Goal: Navigation & Orientation: Find specific page/section

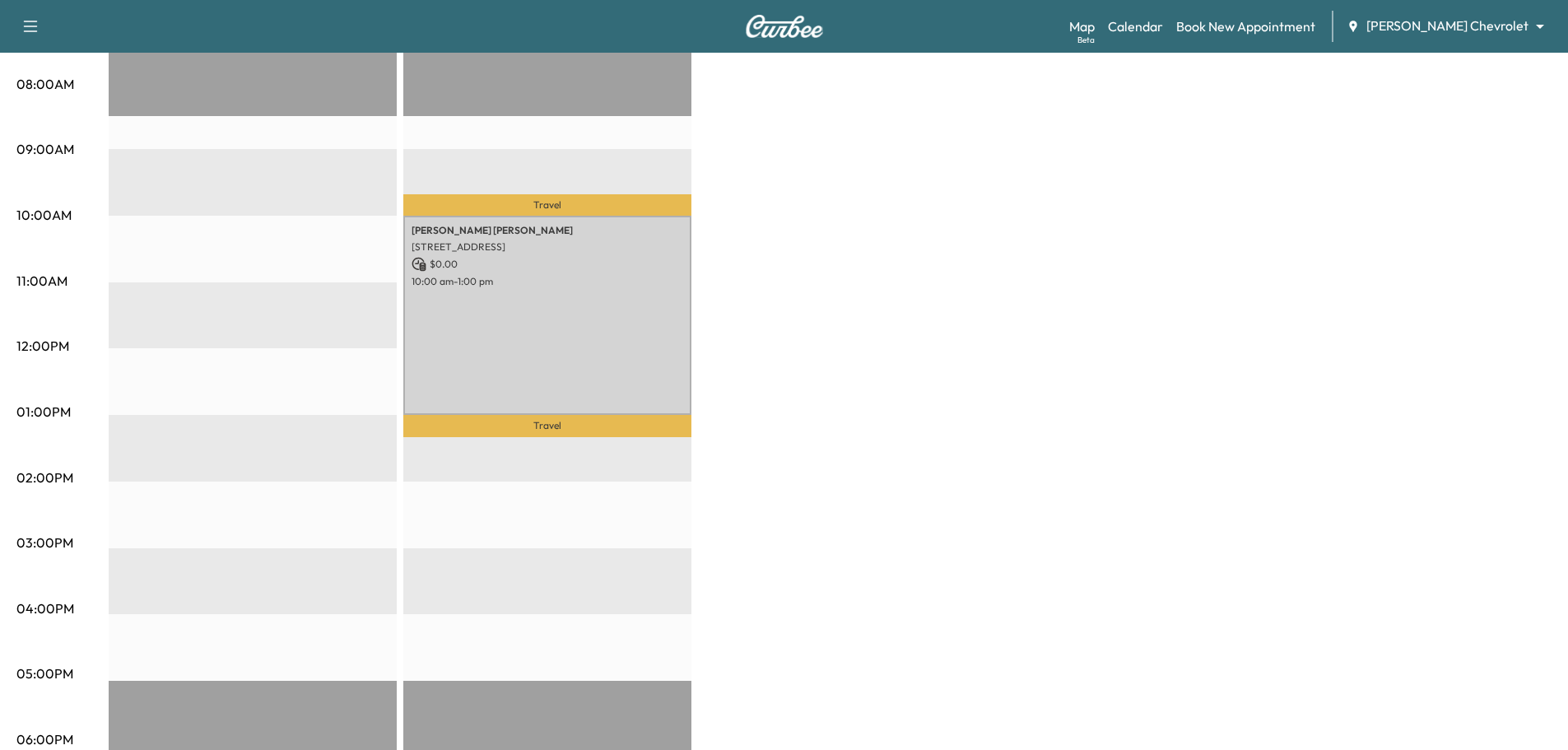
scroll to position [304, 0]
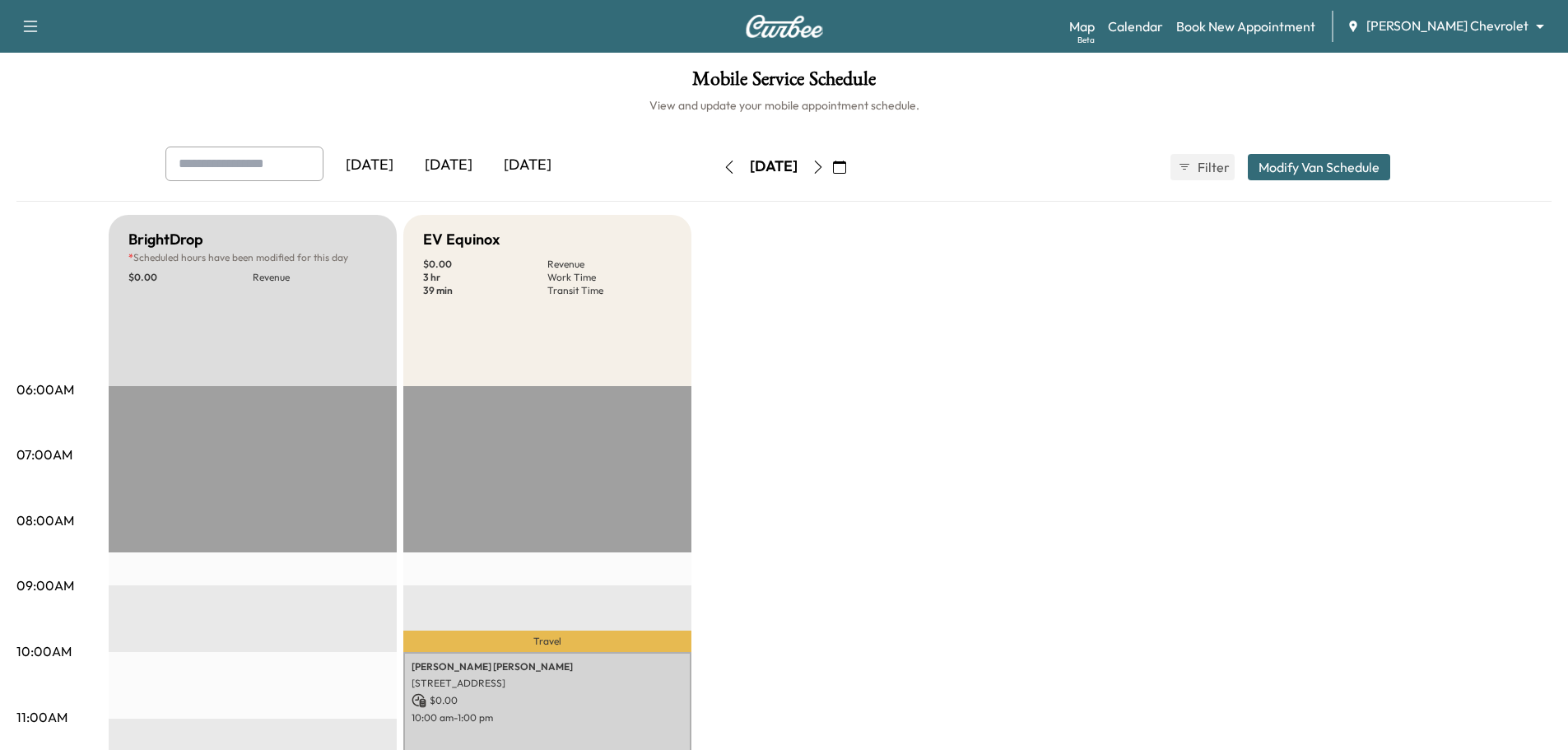
click at [723, 169] on icon "button" at bounding box center [729, 167] width 13 height 13
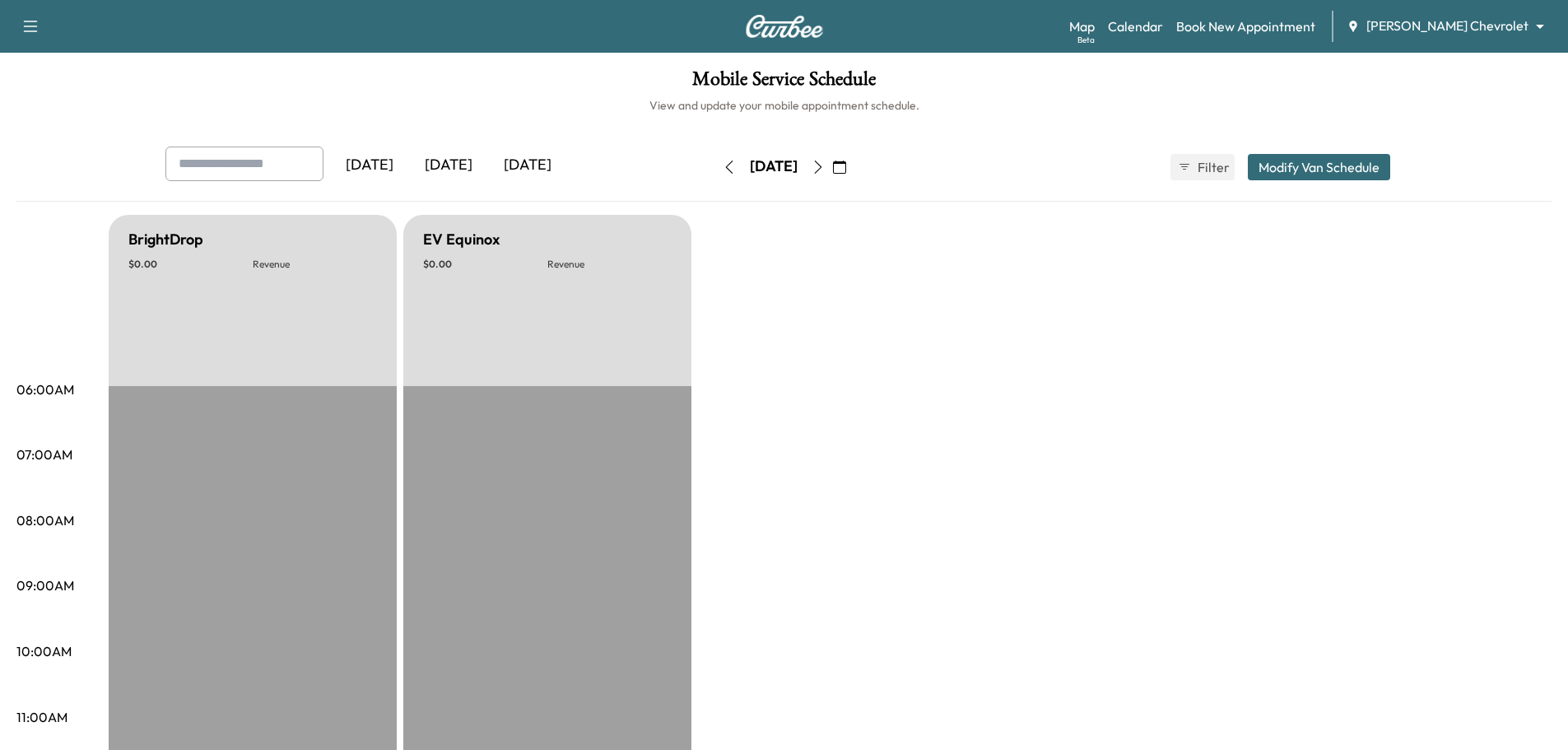
click at [723, 169] on icon "button" at bounding box center [729, 167] width 13 height 13
click at [723, 170] on icon "button" at bounding box center [729, 167] width 13 height 13
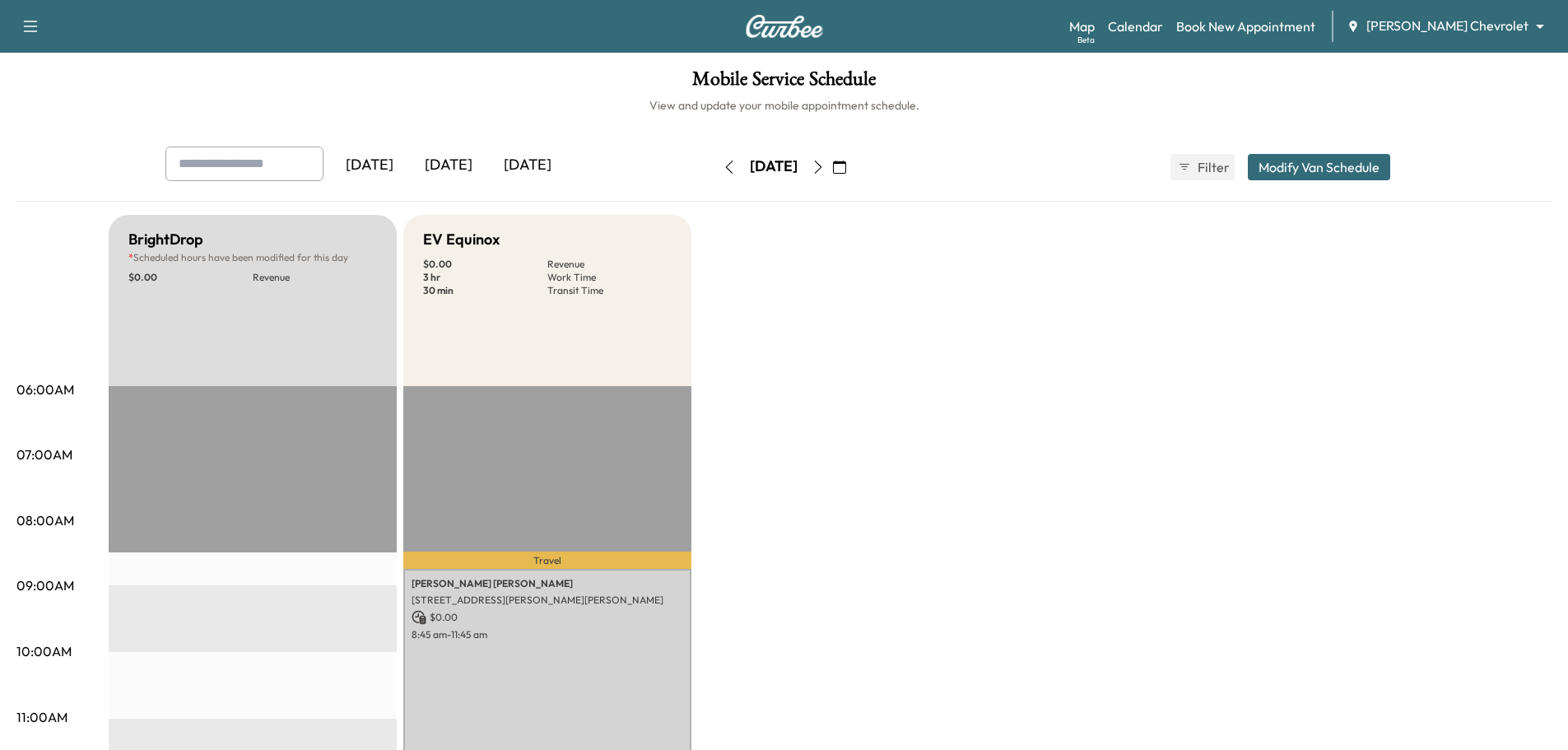
click at [715, 178] on button "button" at bounding box center [730, 167] width 28 height 27
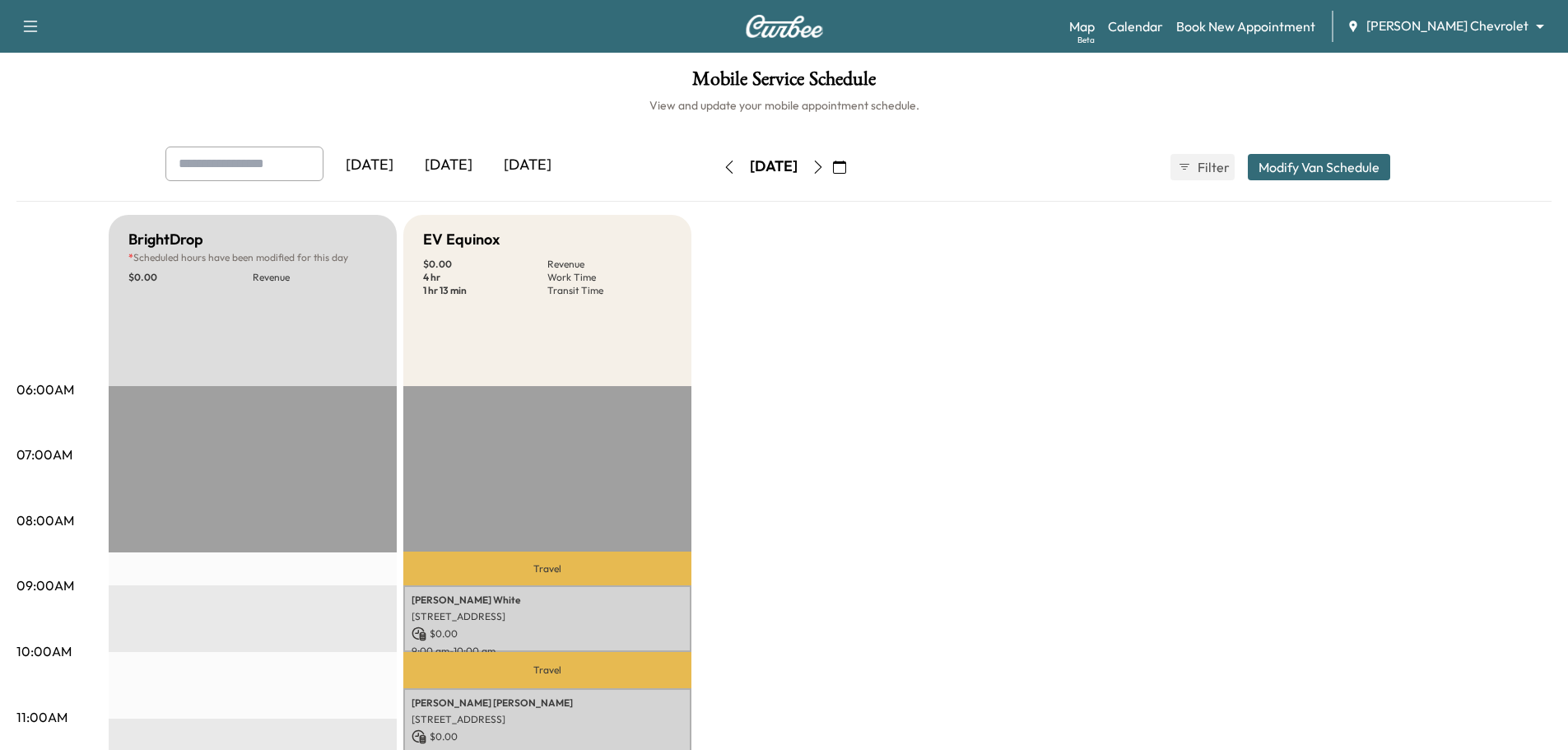
click at [723, 168] on icon "button" at bounding box center [729, 167] width 13 height 13
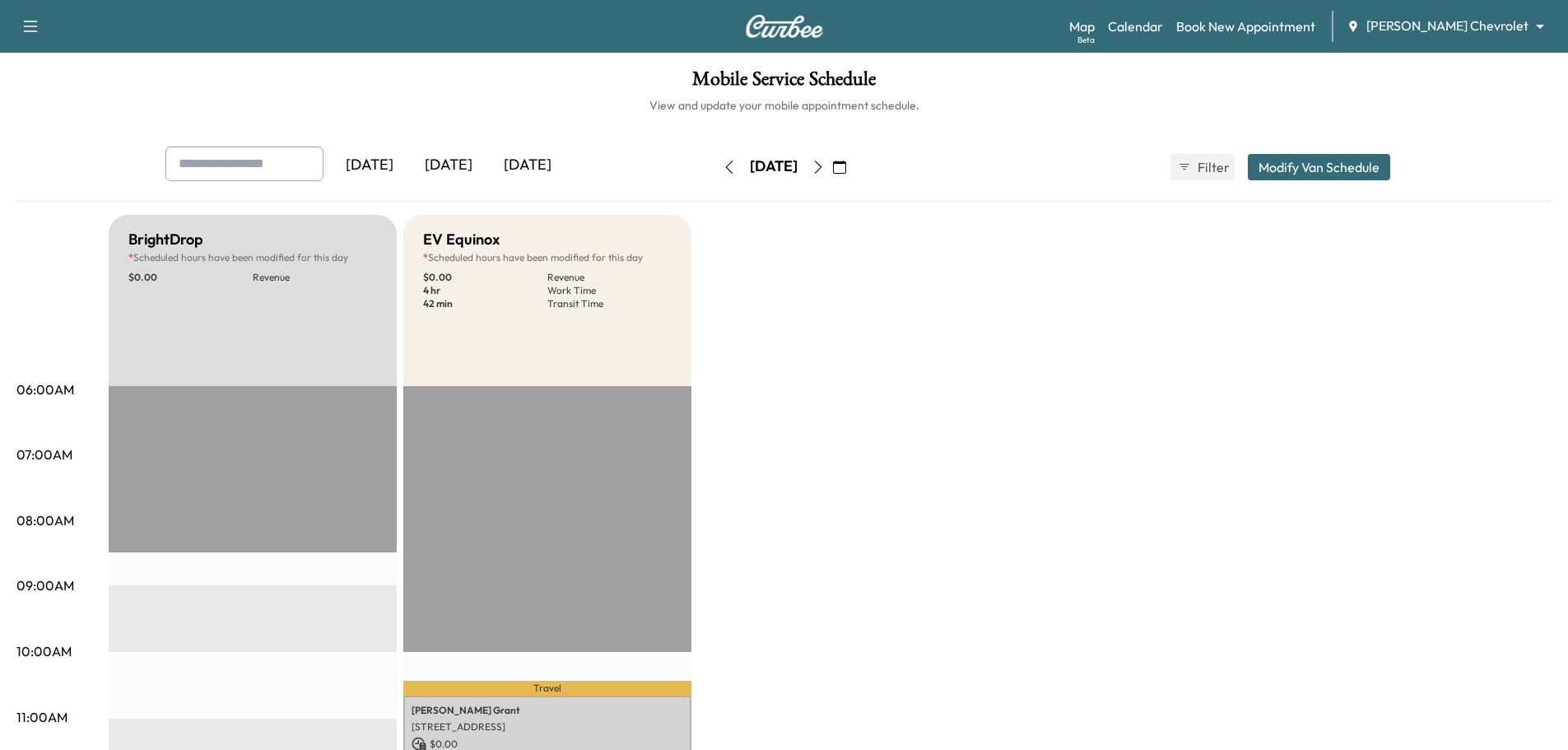
click at [723, 172] on icon "button" at bounding box center [729, 167] width 13 height 13
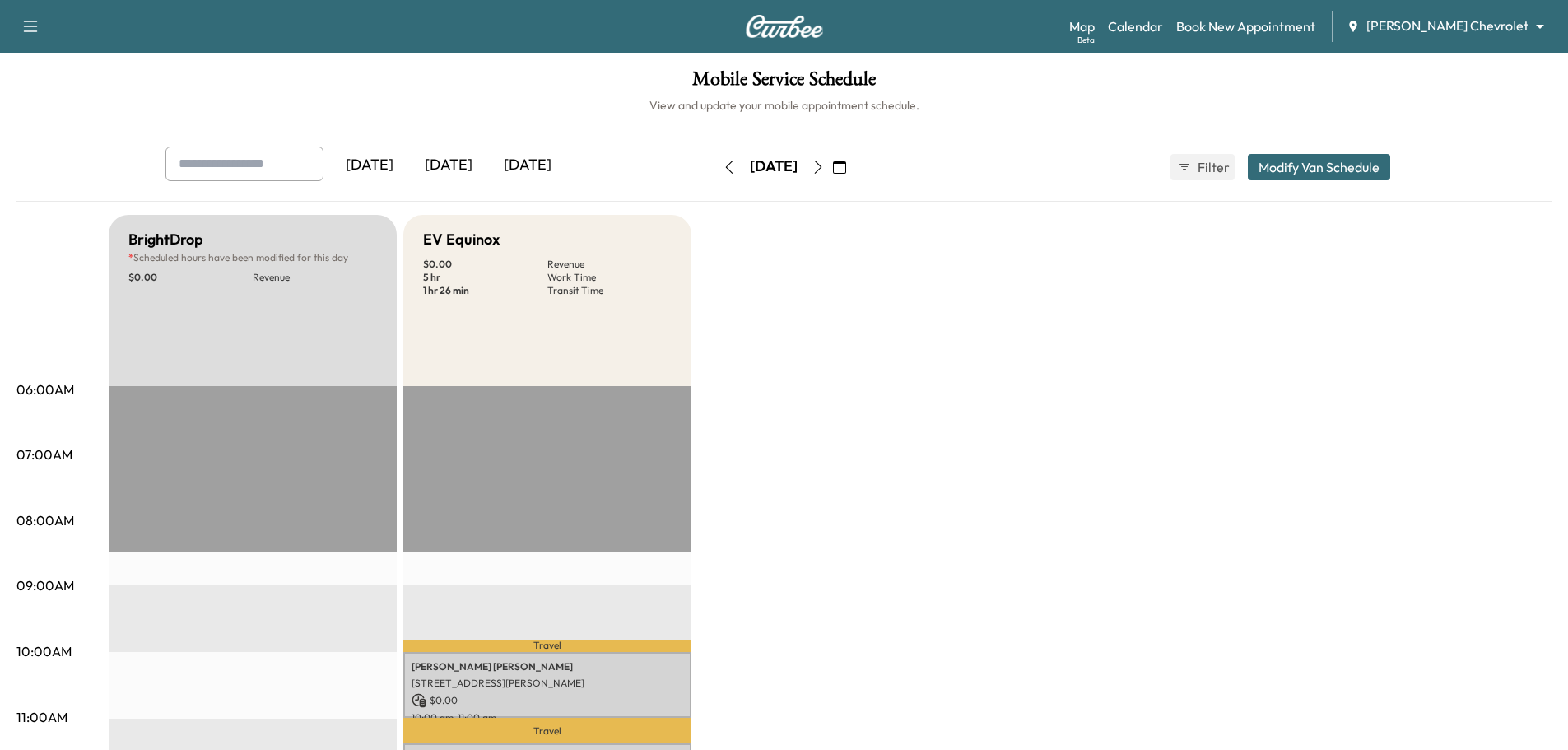
click at [723, 161] on icon "button" at bounding box center [729, 167] width 13 height 13
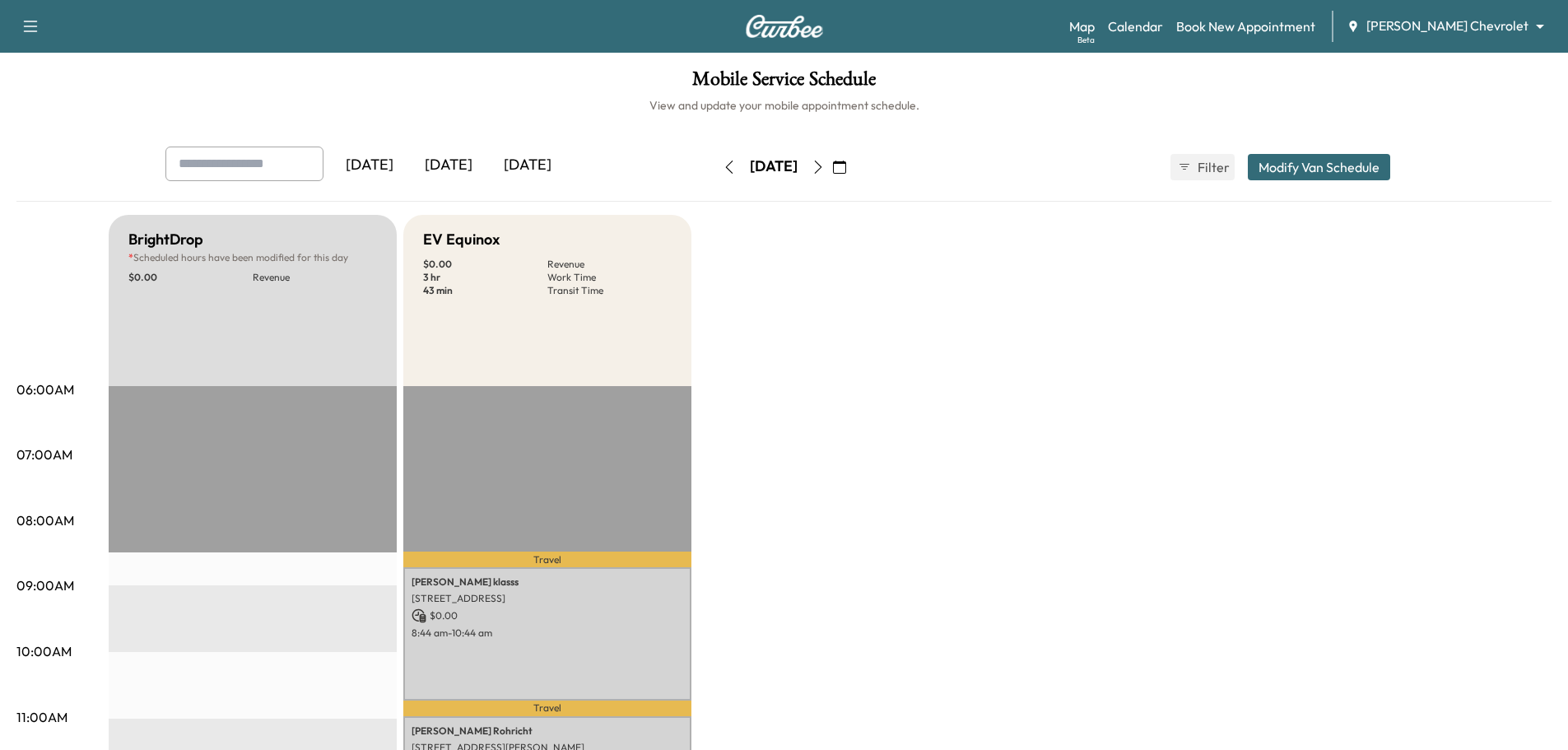
click at [723, 165] on icon "button" at bounding box center [729, 167] width 13 height 13
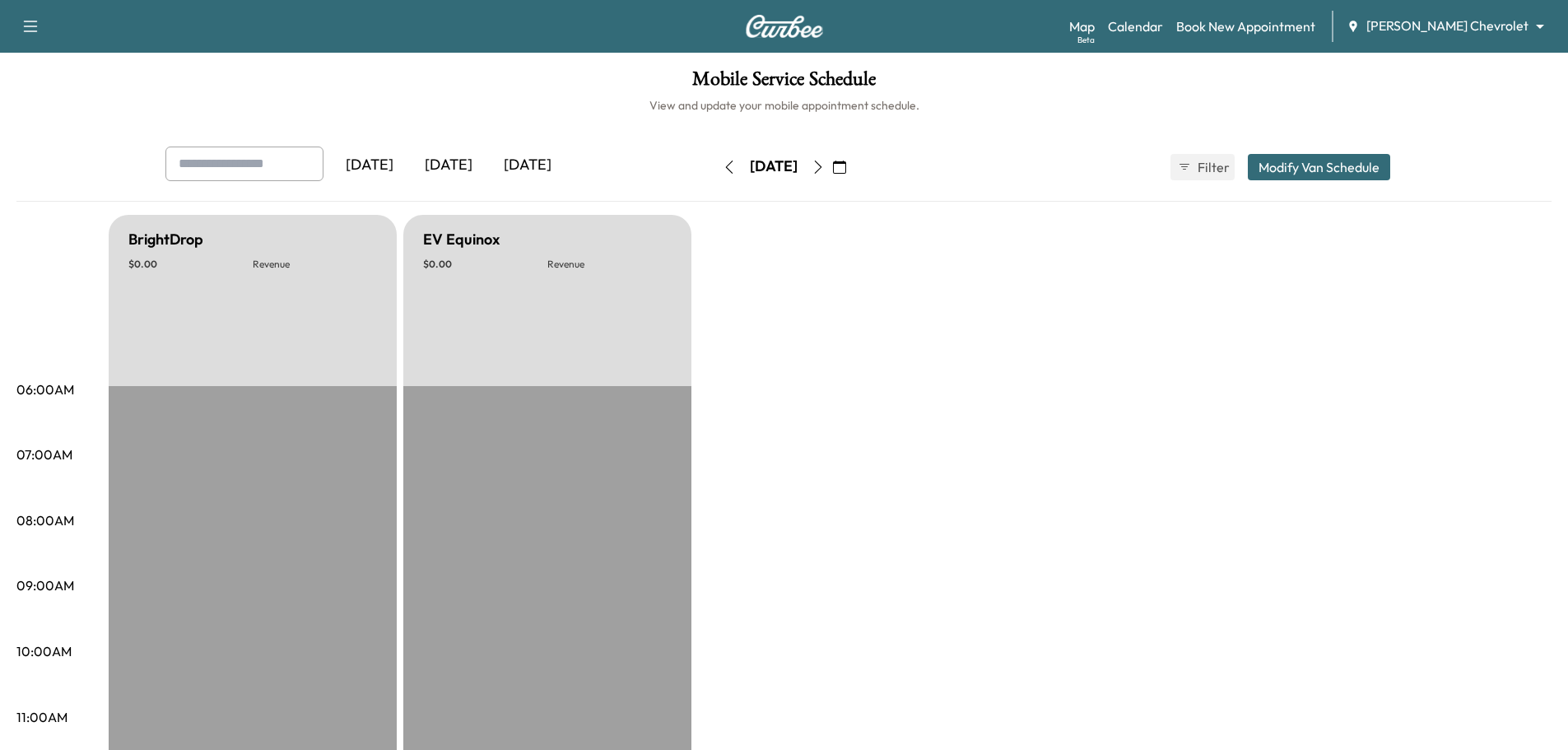
click at [825, 165] on icon "button" at bounding box center [818, 167] width 13 height 13
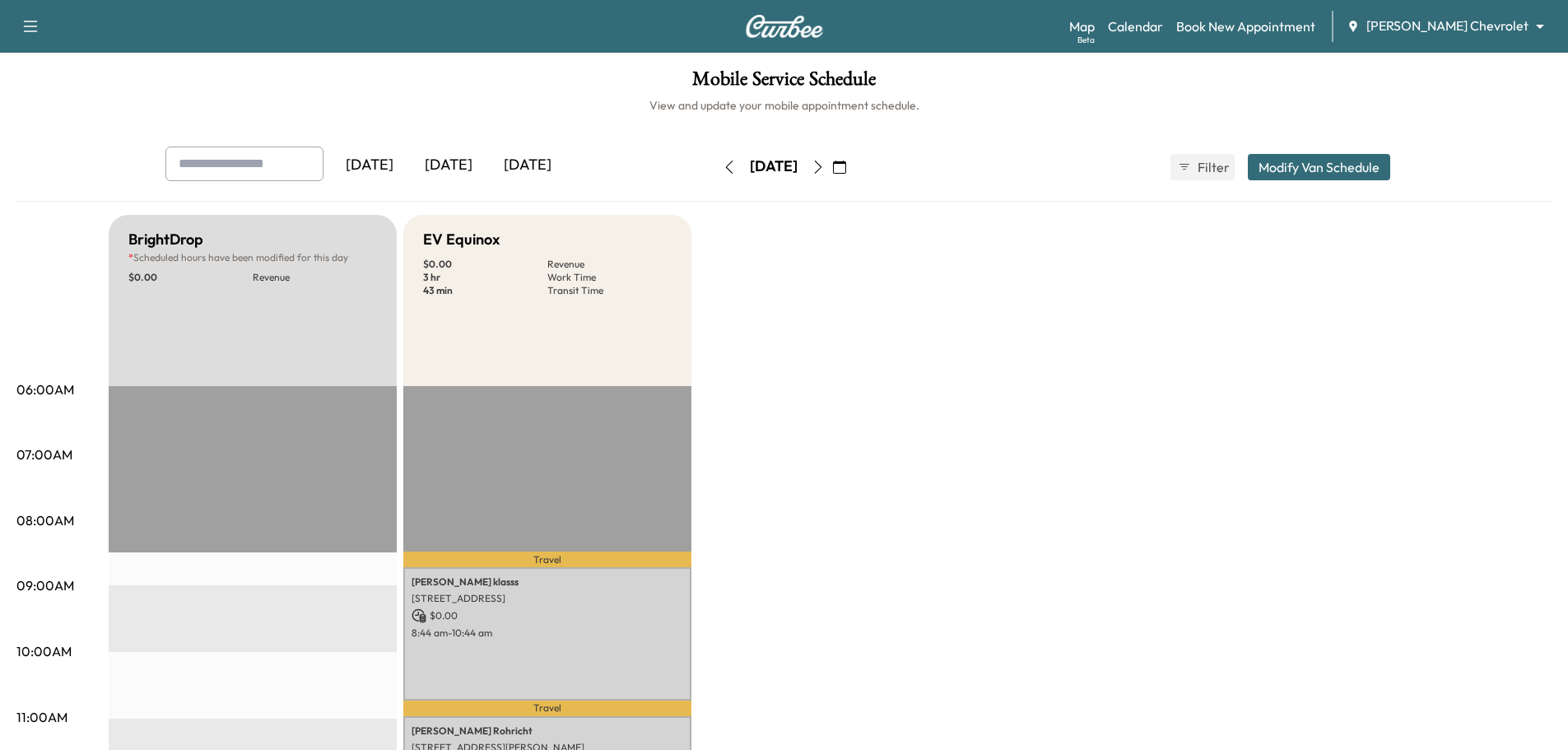
click at [825, 164] on icon "button" at bounding box center [818, 167] width 13 height 13
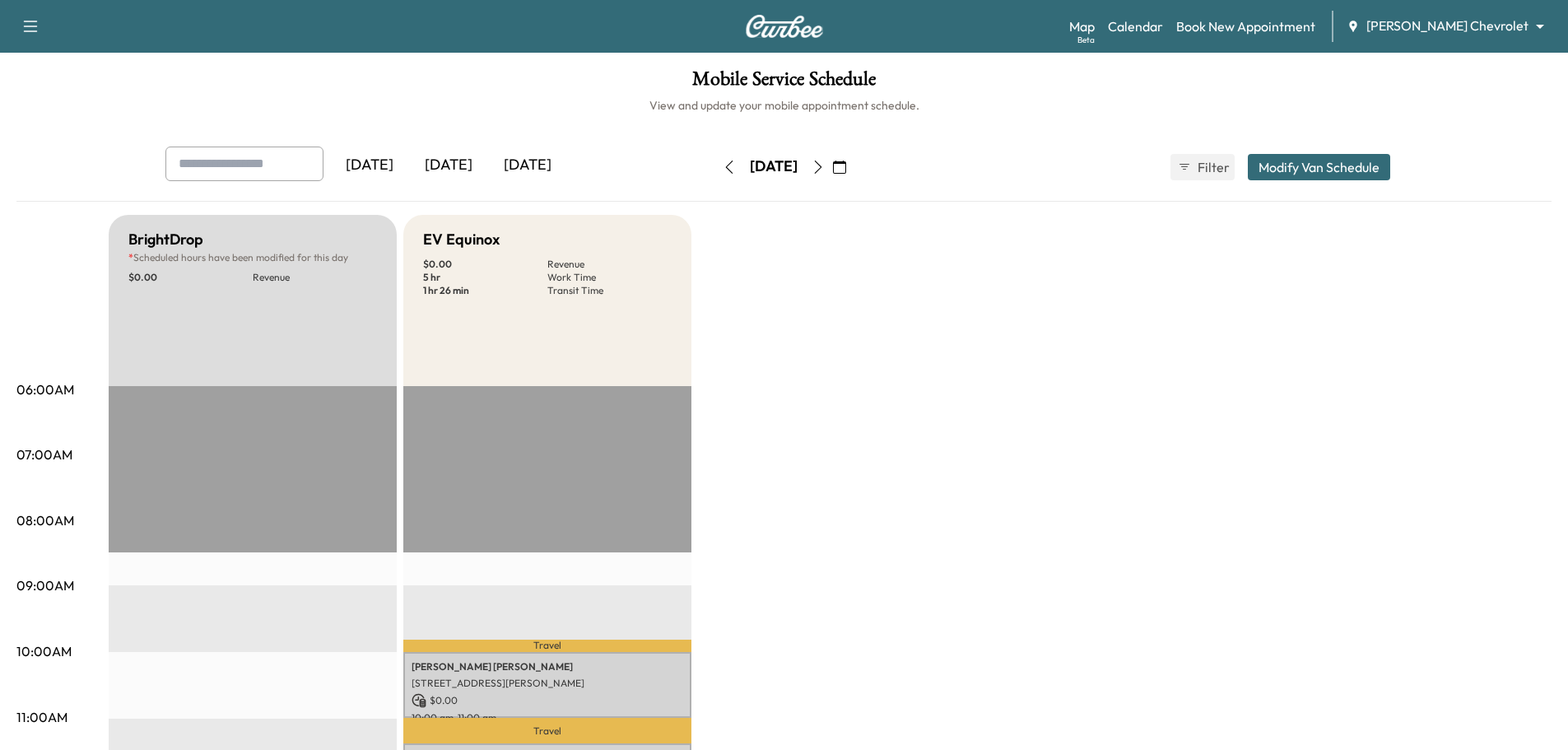
click at [825, 164] on icon "button" at bounding box center [818, 167] width 13 height 13
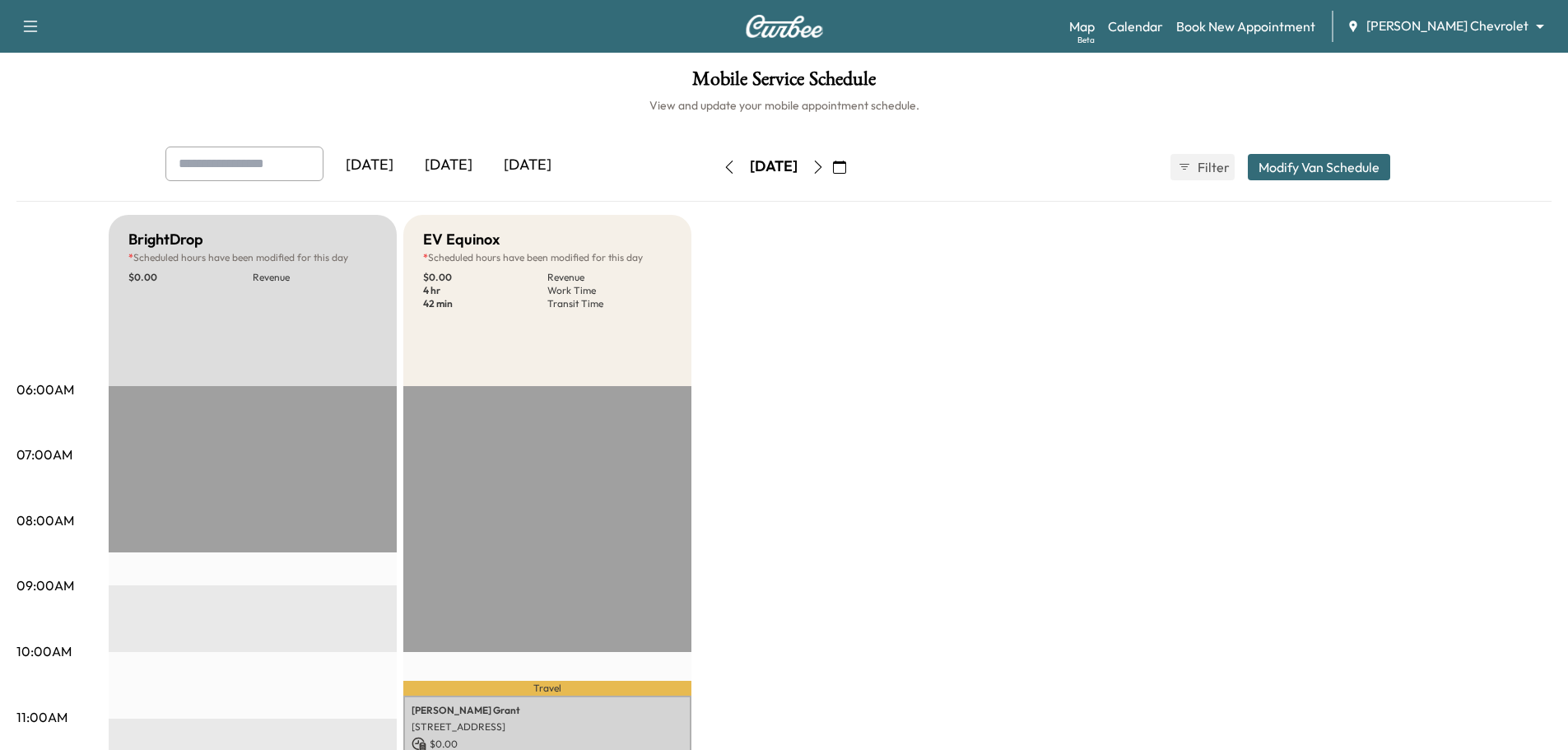
click at [832, 164] on button "button" at bounding box center [818, 167] width 28 height 27
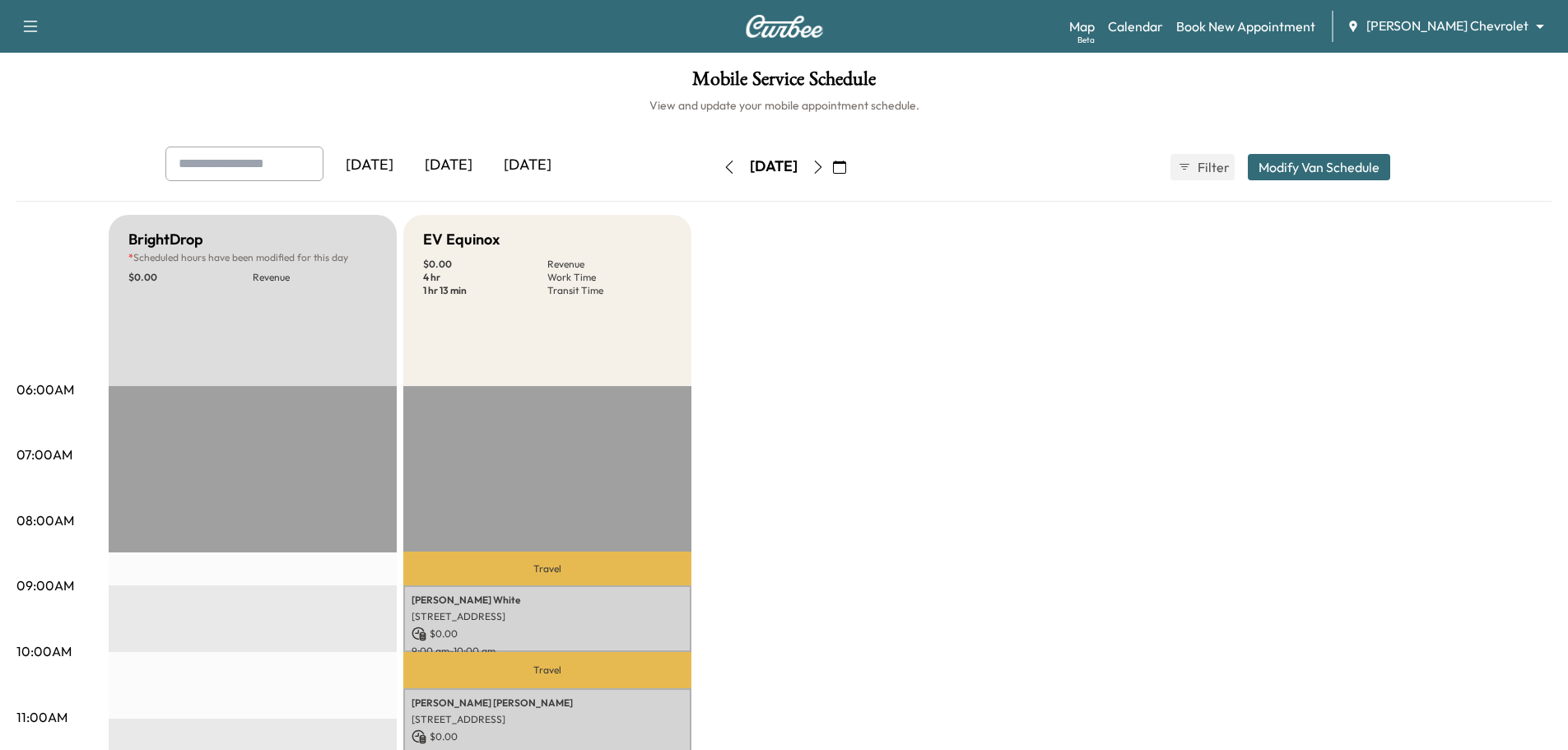
click at [825, 164] on icon "button" at bounding box center [818, 167] width 13 height 13
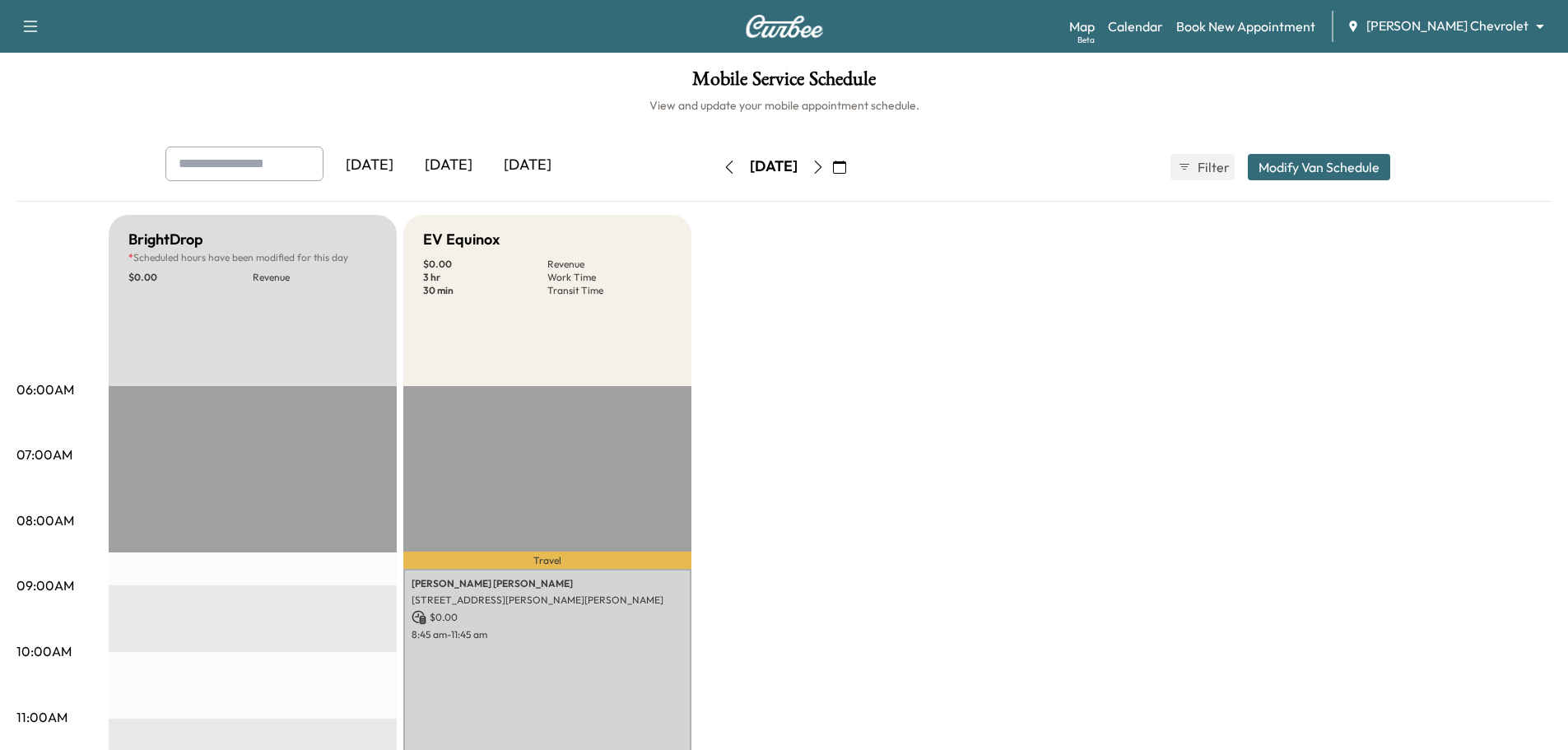
click at [825, 164] on icon "button" at bounding box center [818, 167] width 13 height 13
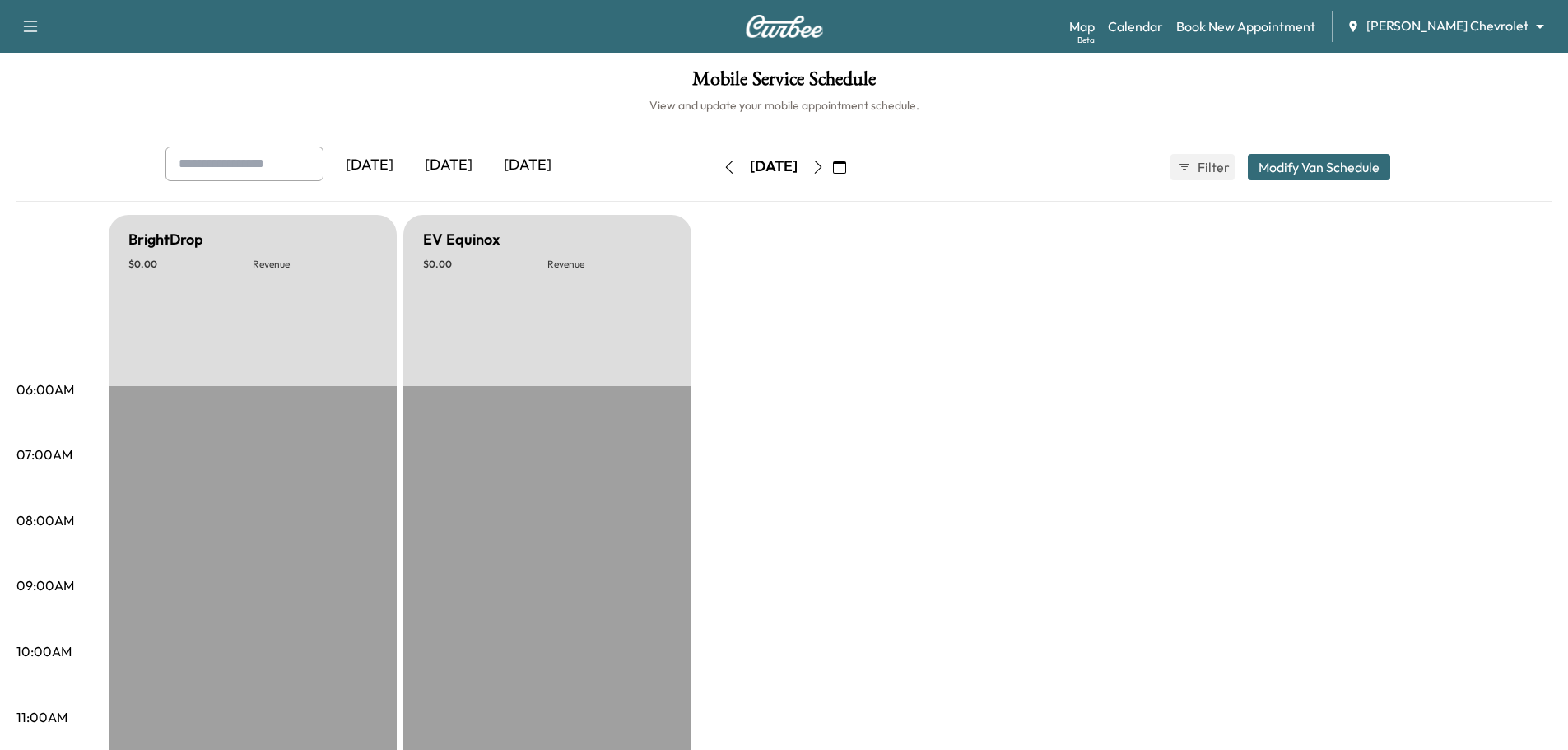
click at [1447, 48] on div "Support Log Out Map Beta Calendar Book New Appointment Mauer Chevrolet ********…" at bounding box center [784, 27] width 1568 height 53
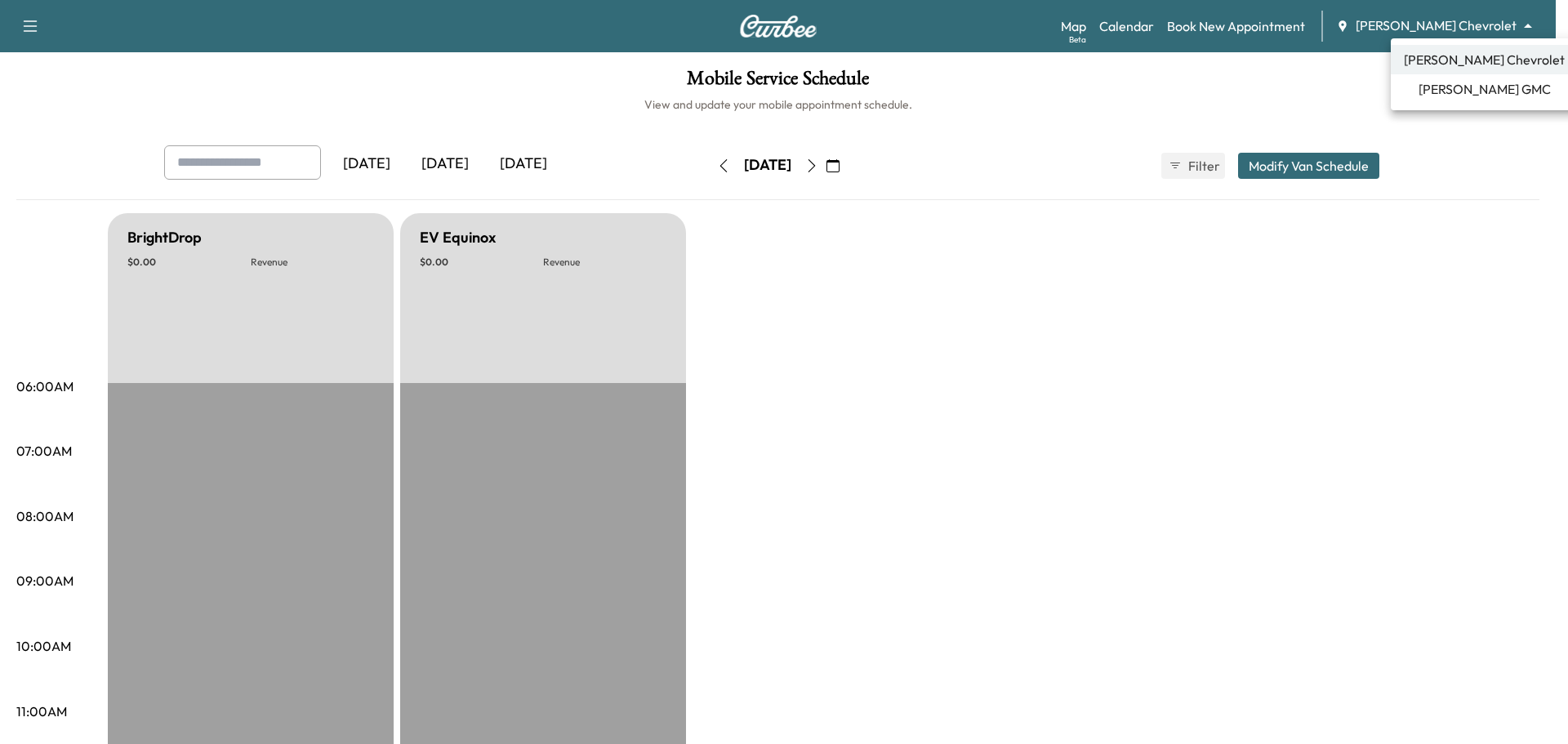
click at [1445, 31] on body "Support Log Out Map Beta Calendar Book New Appointment Mauer Chevrolet ********…" at bounding box center [784, 372] width 1568 height 744
click at [1453, 97] on span "Mauer GMC" at bounding box center [1485, 89] width 132 height 19
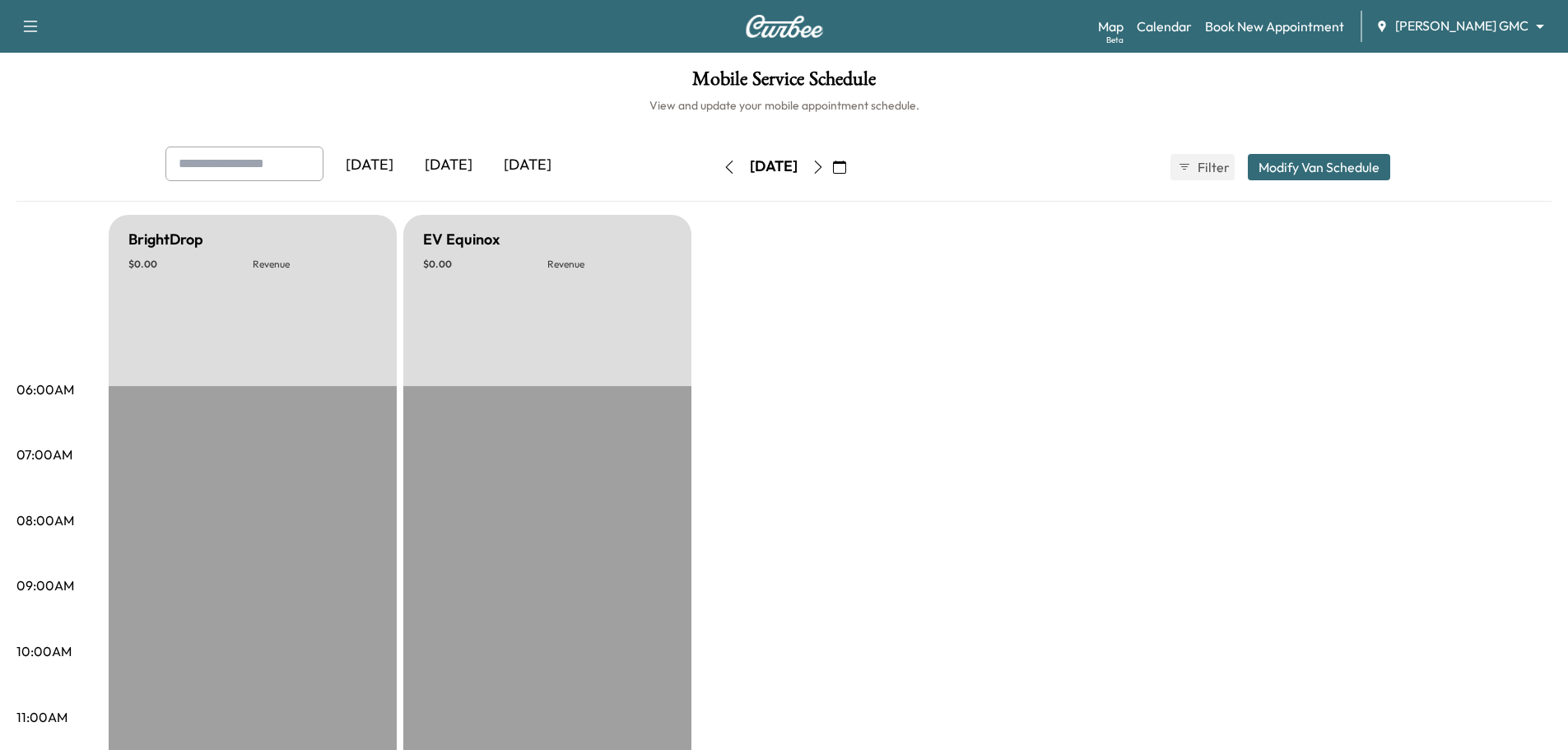
click at [723, 170] on icon "button" at bounding box center [729, 167] width 13 height 13
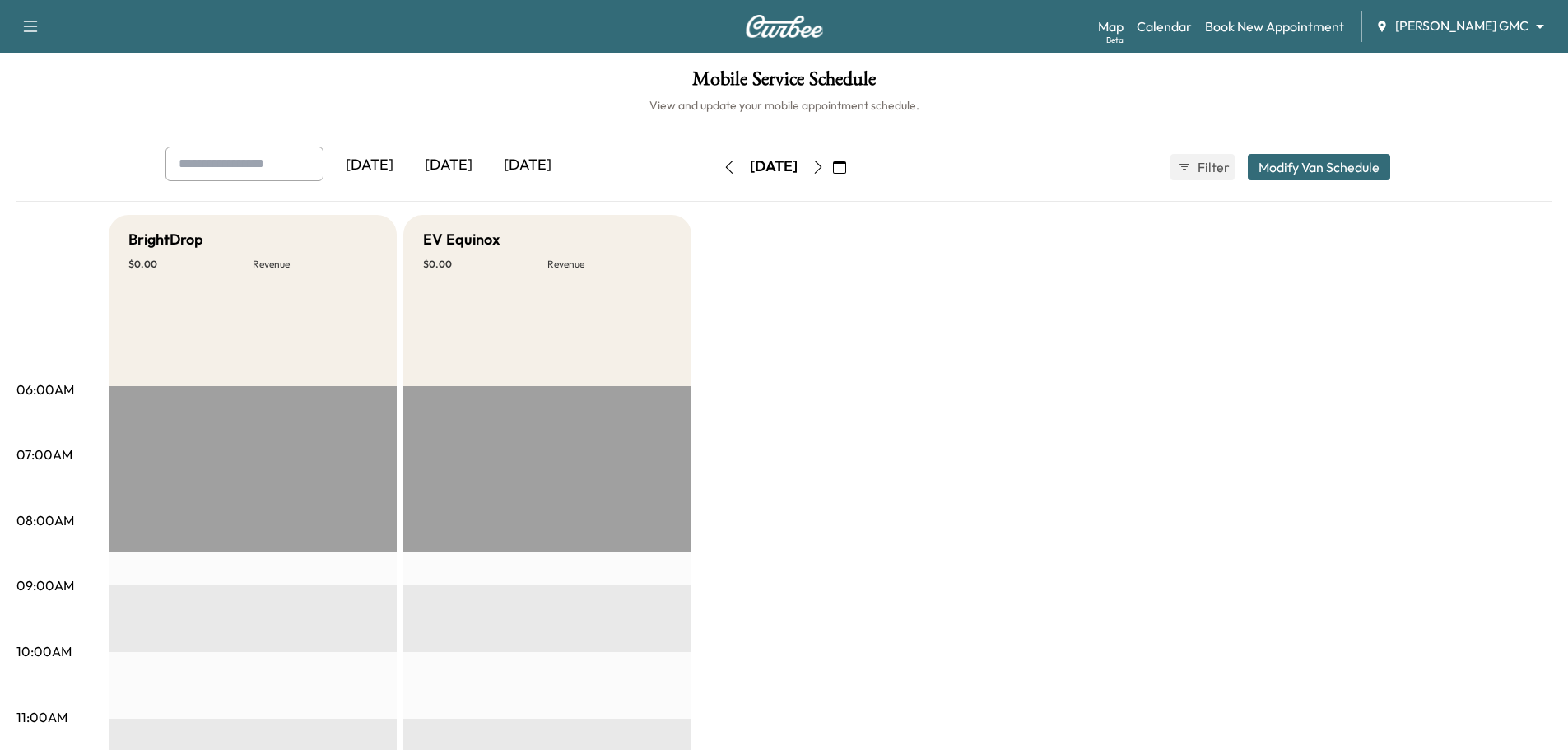
click at [715, 170] on button "button" at bounding box center [730, 167] width 28 height 27
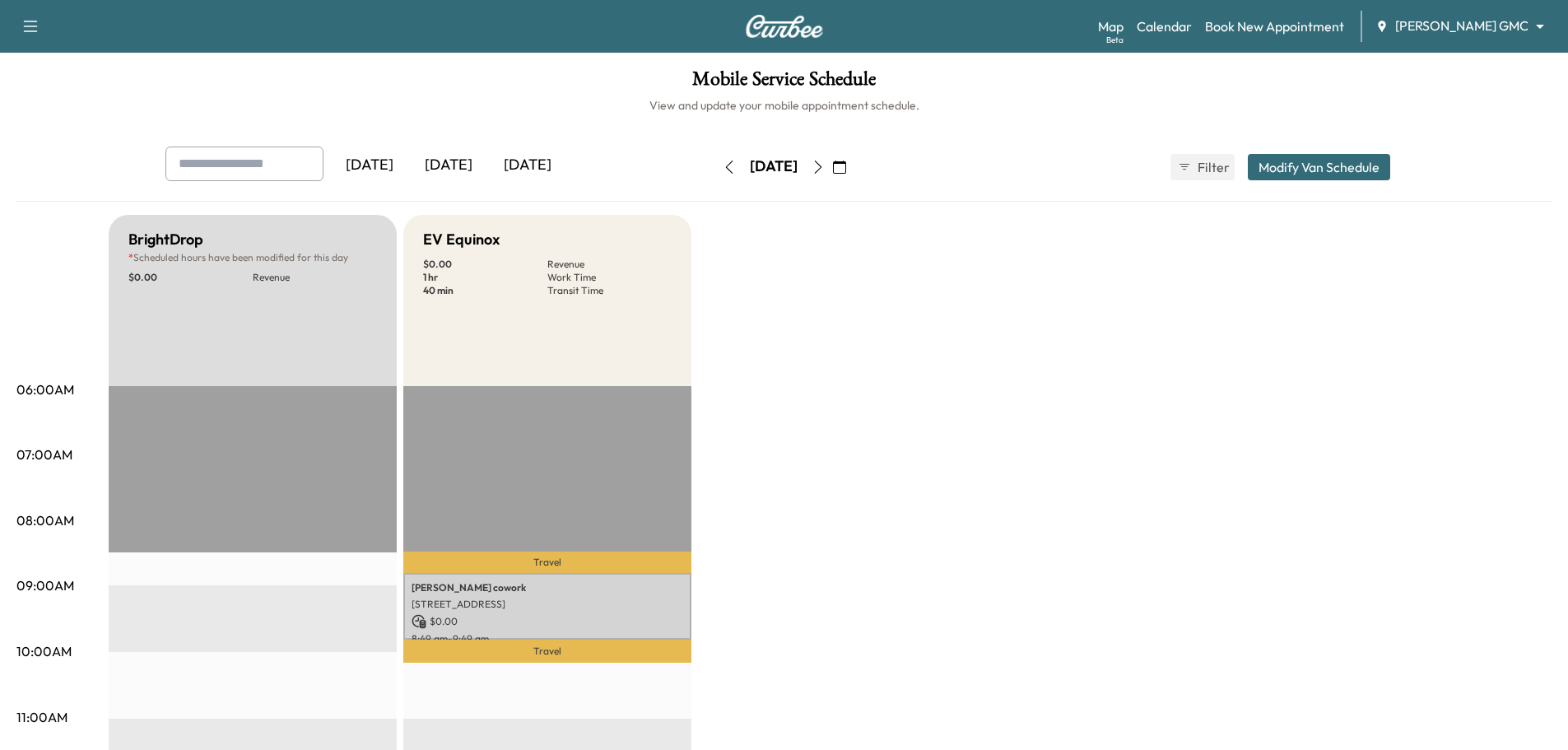
click at [725, 170] on icon "button" at bounding box center [729, 167] width 7 height 13
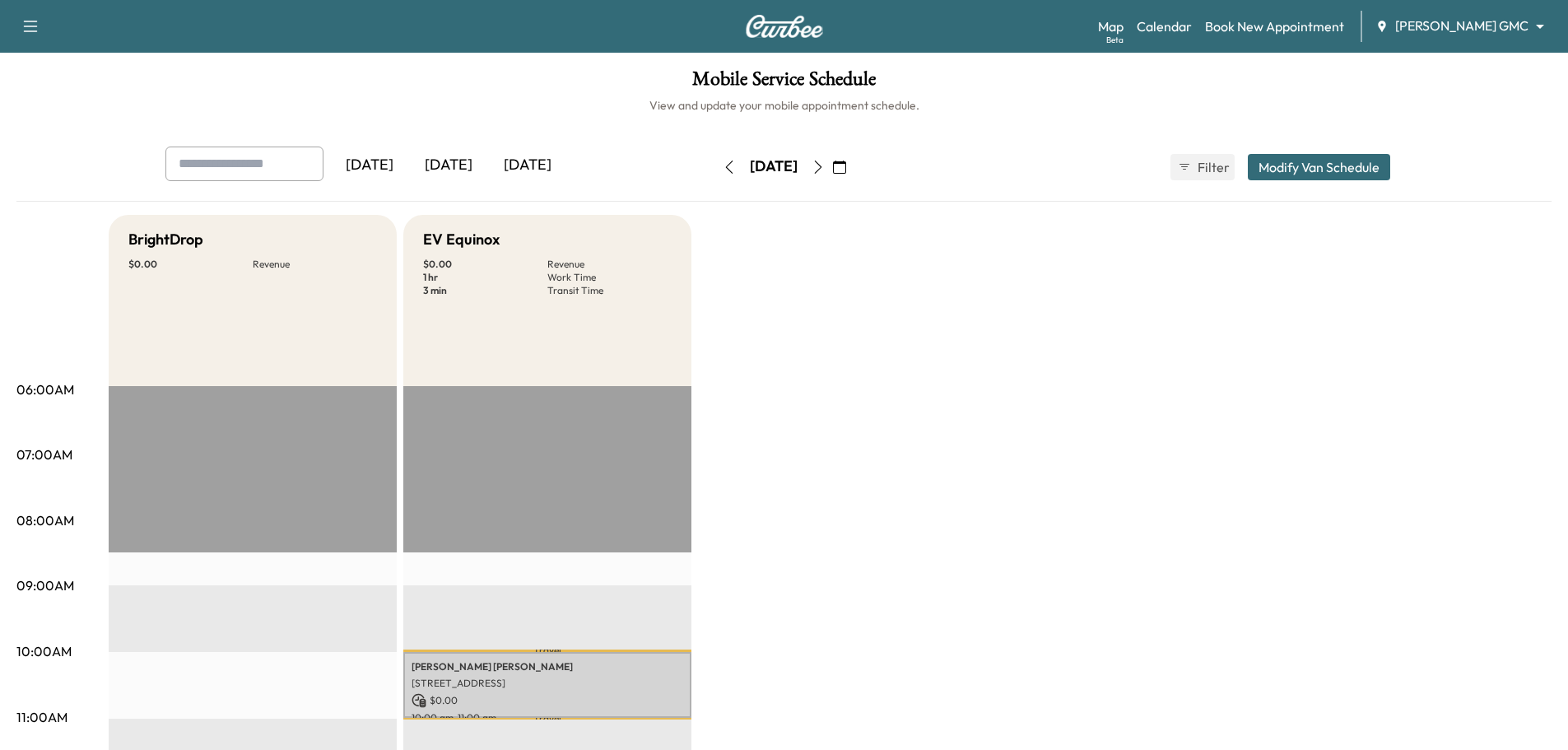
click at [723, 164] on icon "button" at bounding box center [729, 167] width 13 height 13
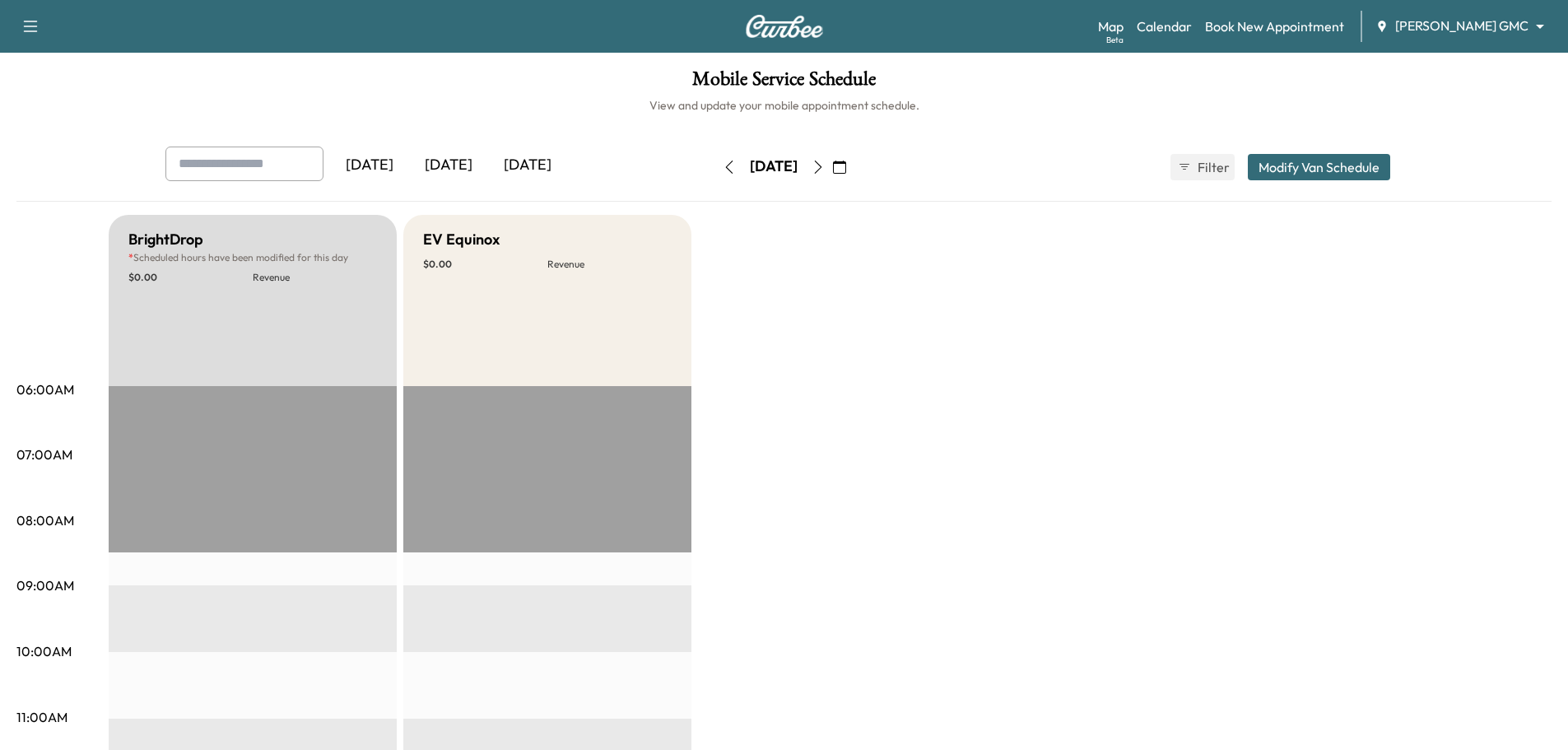
click at [723, 164] on icon "button" at bounding box center [729, 167] width 13 height 13
click at [825, 169] on icon "button" at bounding box center [818, 167] width 13 height 13
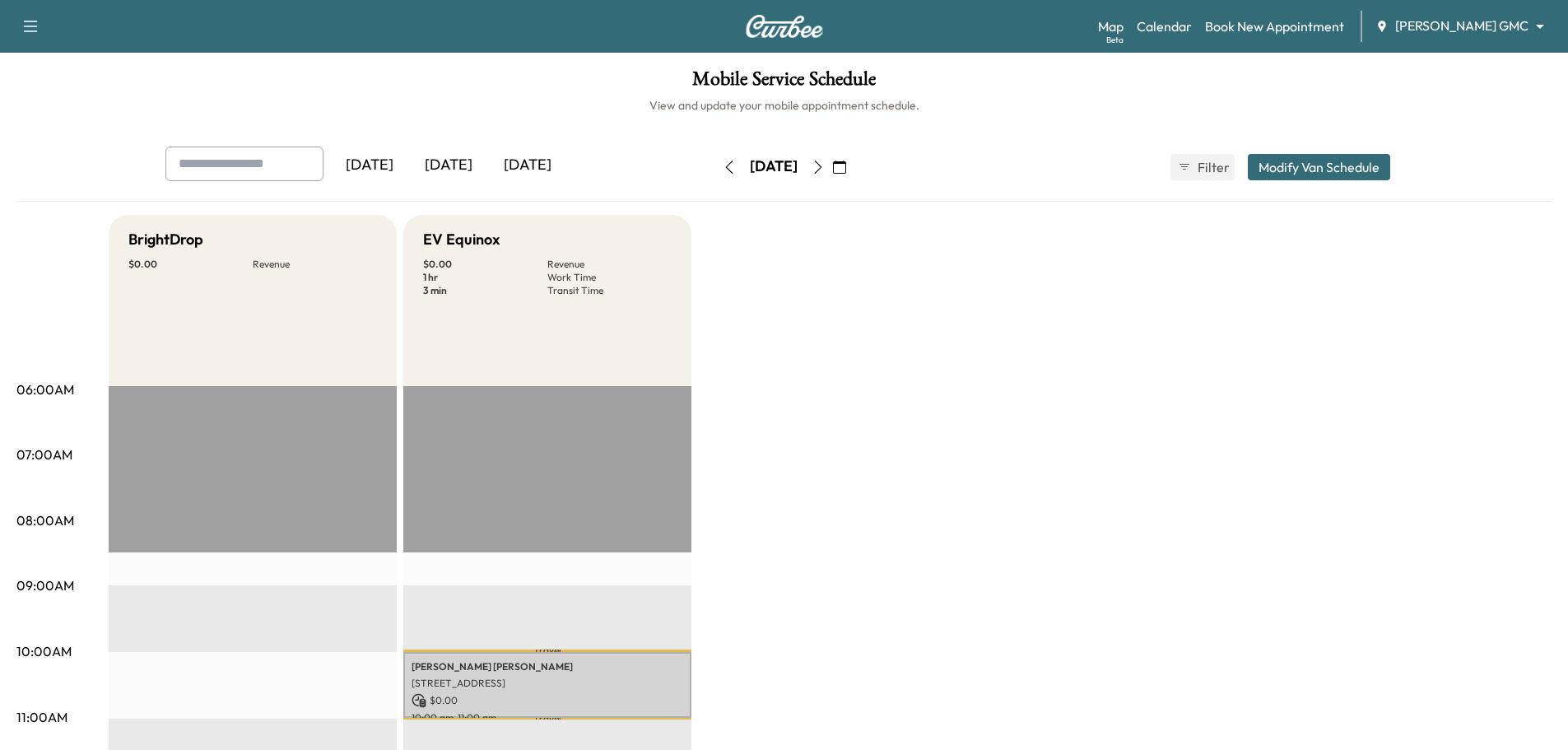
click at [832, 169] on div "Wednesday, August 20" at bounding box center [774, 167] width 117 height 27
click at [825, 167] on icon "button" at bounding box center [818, 167] width 13 height 13
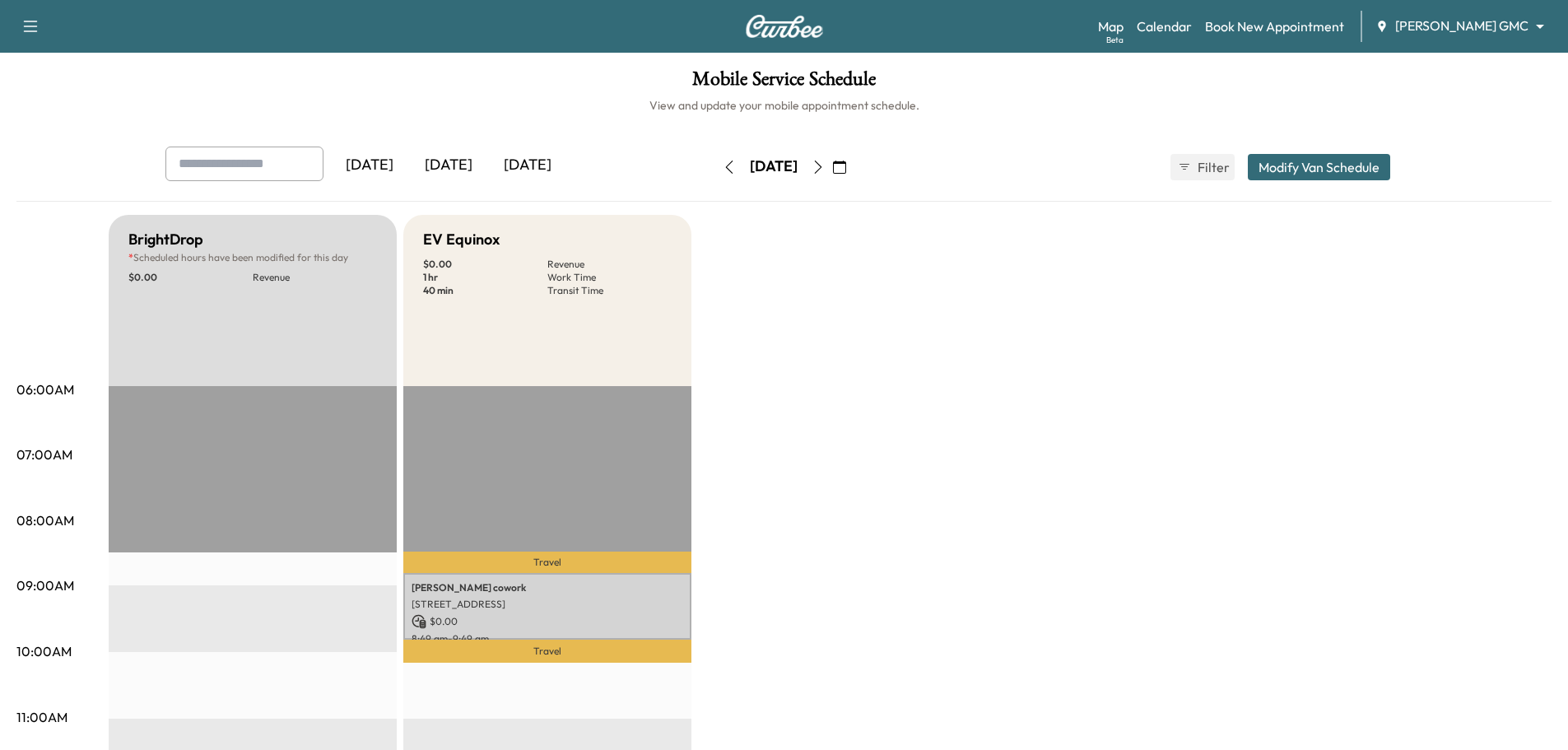
click at [822, 167] on icon "button" at bounding box center [818, 167] width 7 height 13
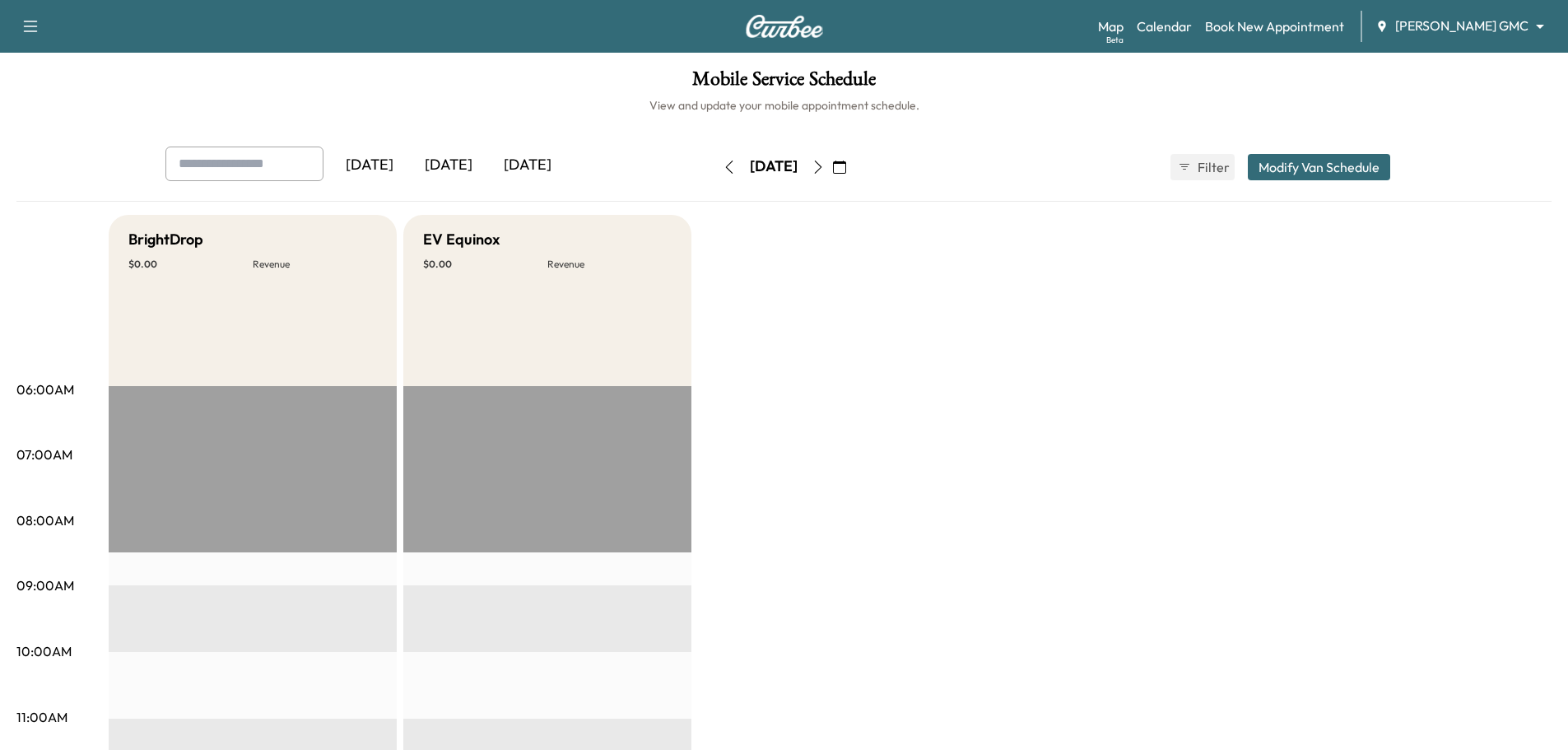
click at [825, 167] on icon "button" at bounding box center [818, 167] width 13 height 13
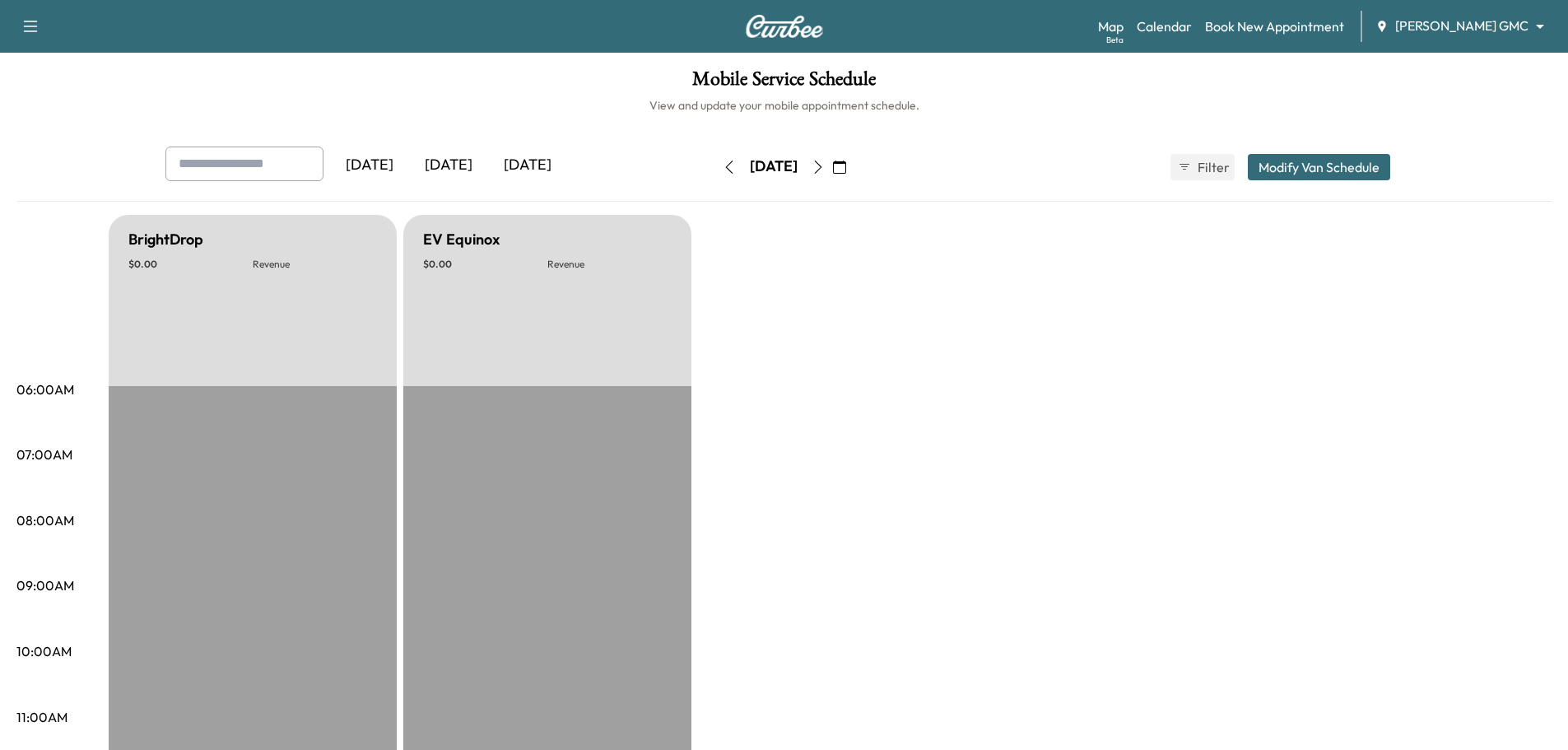
click at [846, 163] on icon "button" at bounding box center [839, 167] width 13 height 13
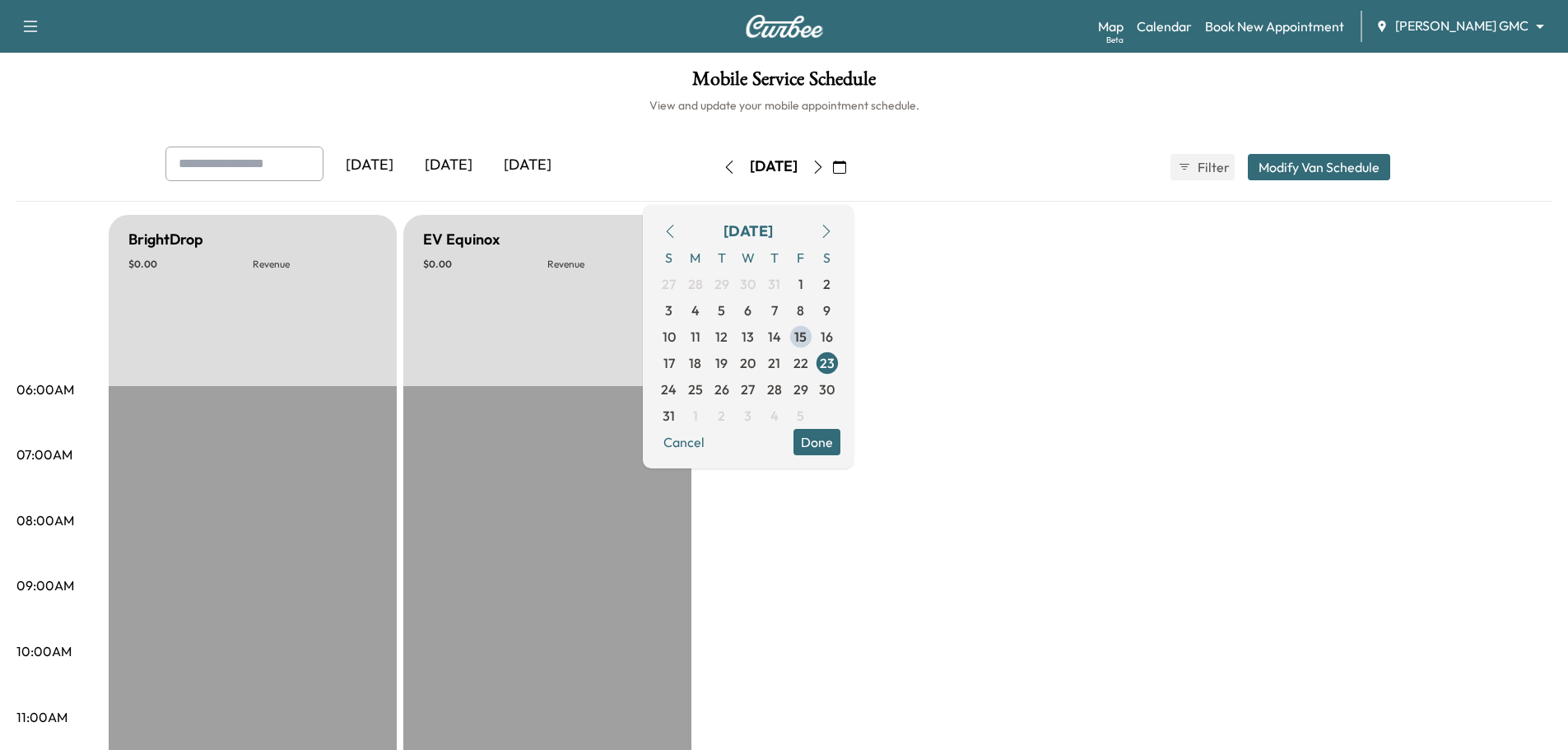
click at [1064, 151] on div "Yesterday Today Tomorrow Saturday, August 23 August 2025 S M T W T F S 27 28 29…" at bounding box center [784, 167] width 1265 height 42
click at [1492, 13] on div "Map Beta Calendar Book New Appointment Mauer GMC ******** ​" at bounding box center [1327, 26] width 457 height 31
click at [1447, 17] on body "Support Log Out Map Beta Calendar Book New Appointment Mauer GMC ******** ​ Mob…" at bounding box center [790, 375] width 1580 height 750
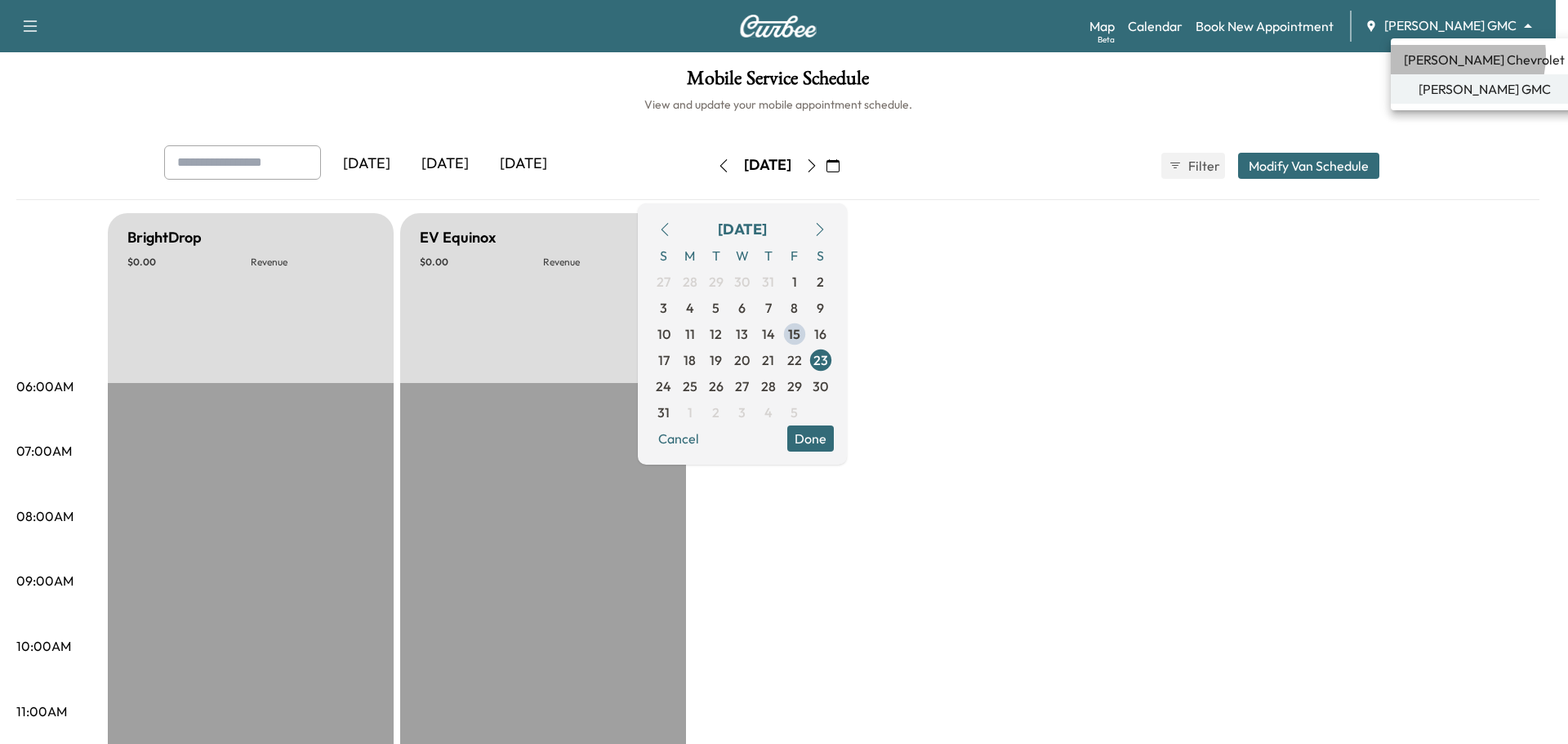
click at [1443, 54] on span "[PERSON_NAME] Chevrolet" at bounding box center [1484, 60] width 161 height 19
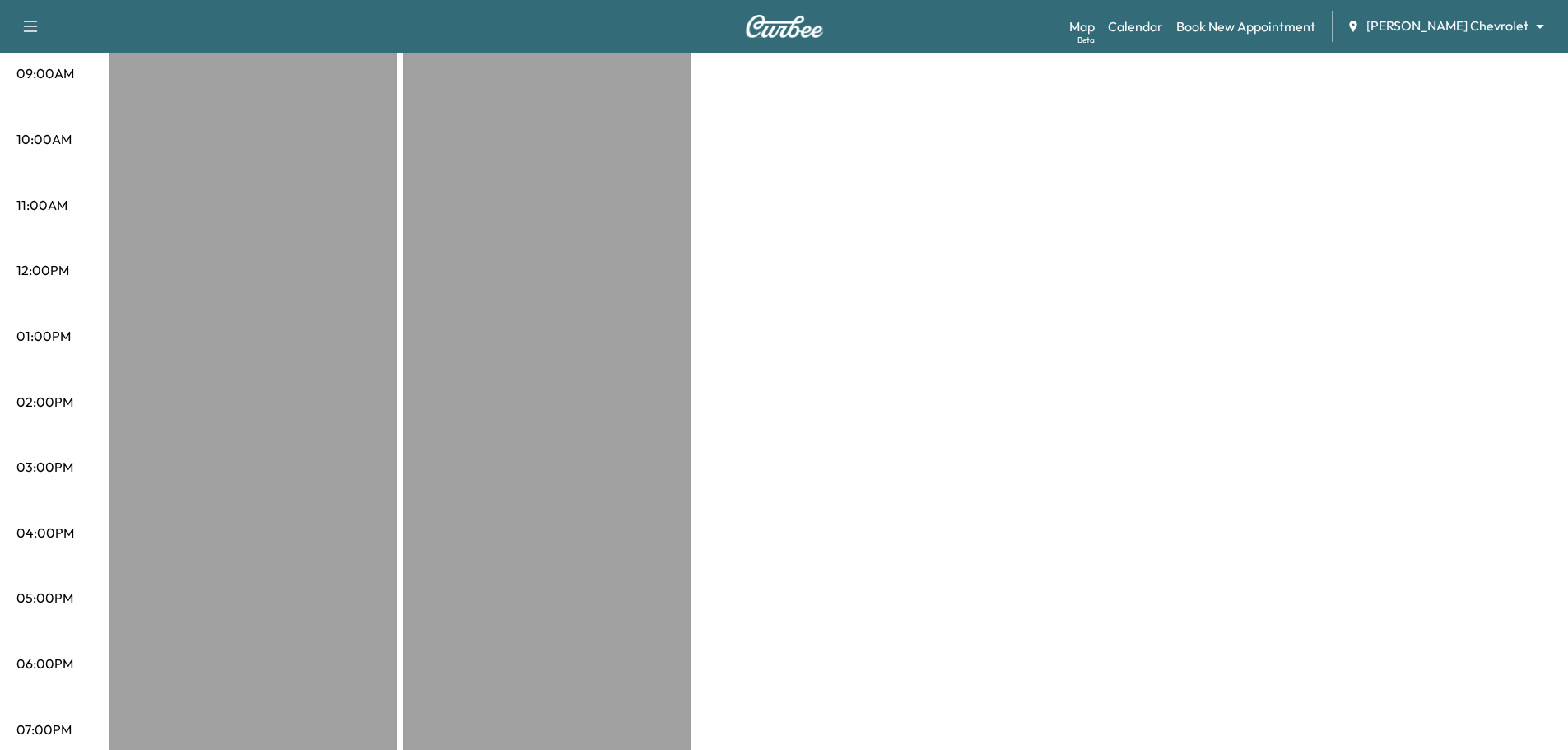
scroll to position [140, 0]
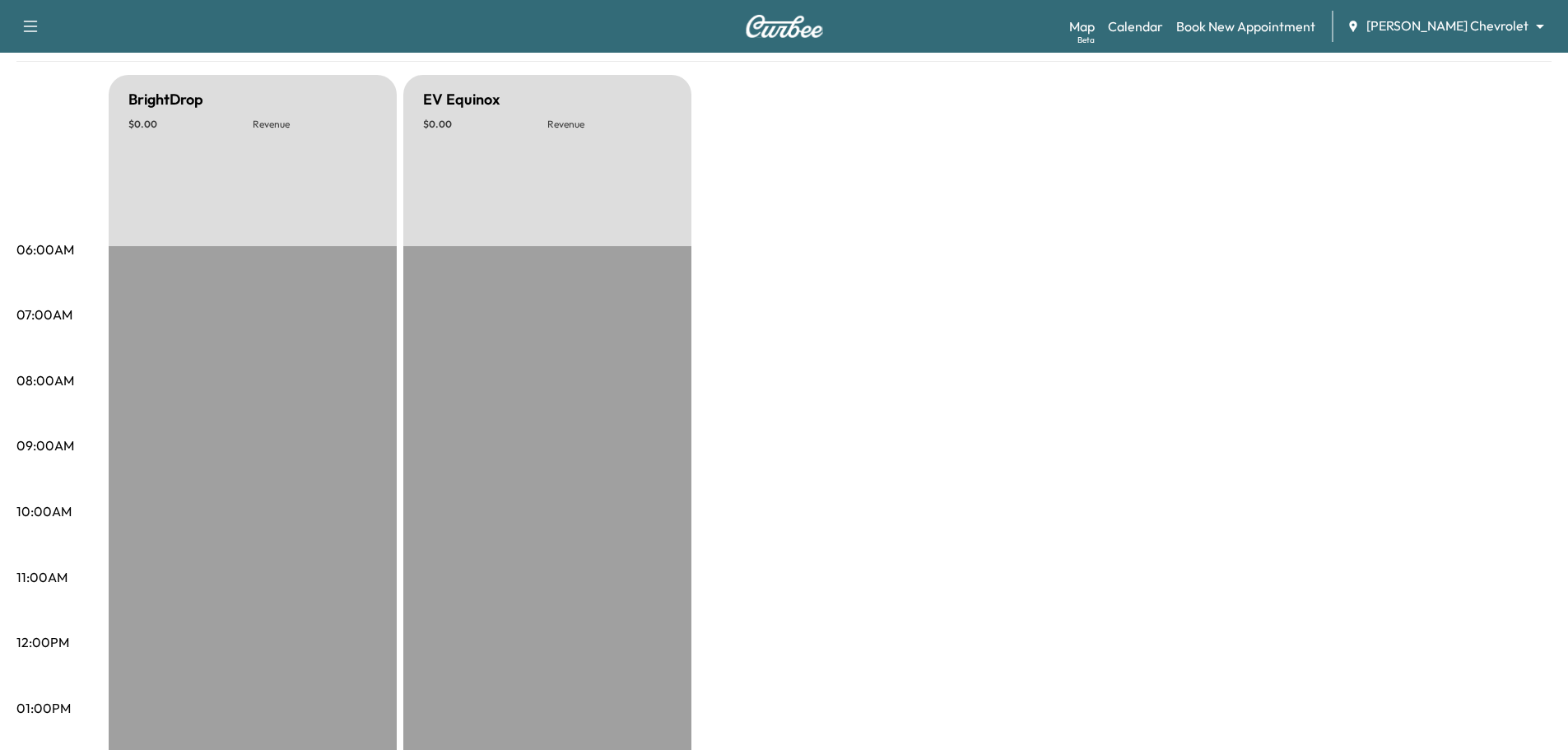
click at [27, 24] on icon "button" at bounding box center [30, 27] width 19 height 19
click at [72, 111] on div "06:00AM 07:00AM 08:00AM 09:00AM 10:00AM 11:00AM 12:00PM 01:00PM 02:00PM 03:00PM…" at bounding box center [63, 685] width 92 height 1221
click at [1163, 22] on link "Calendar" at bounding box center [1136, 27] width 55 height 19
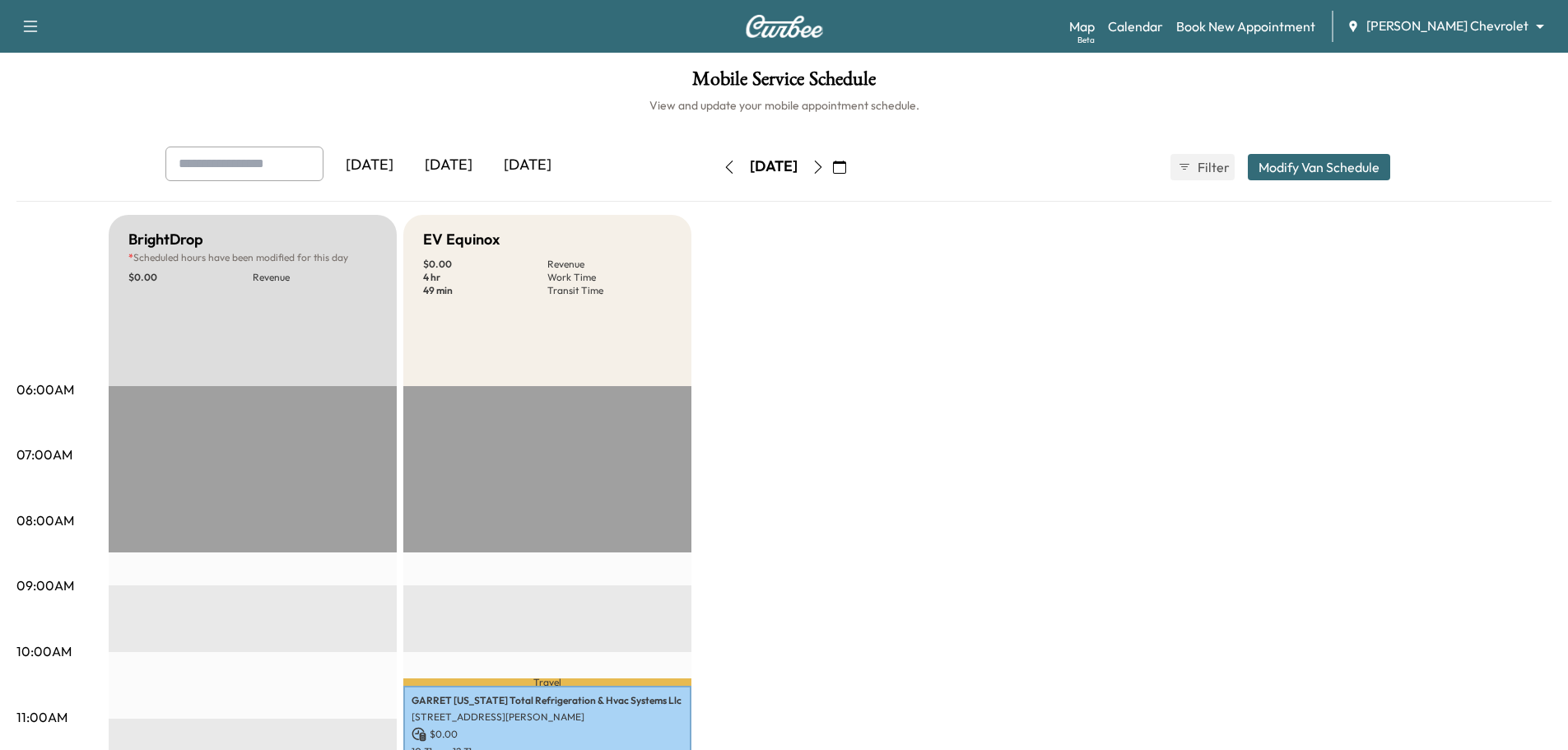
click at [825, 166] on icon "button" at bounding box center [818, 167] width 13 height 13
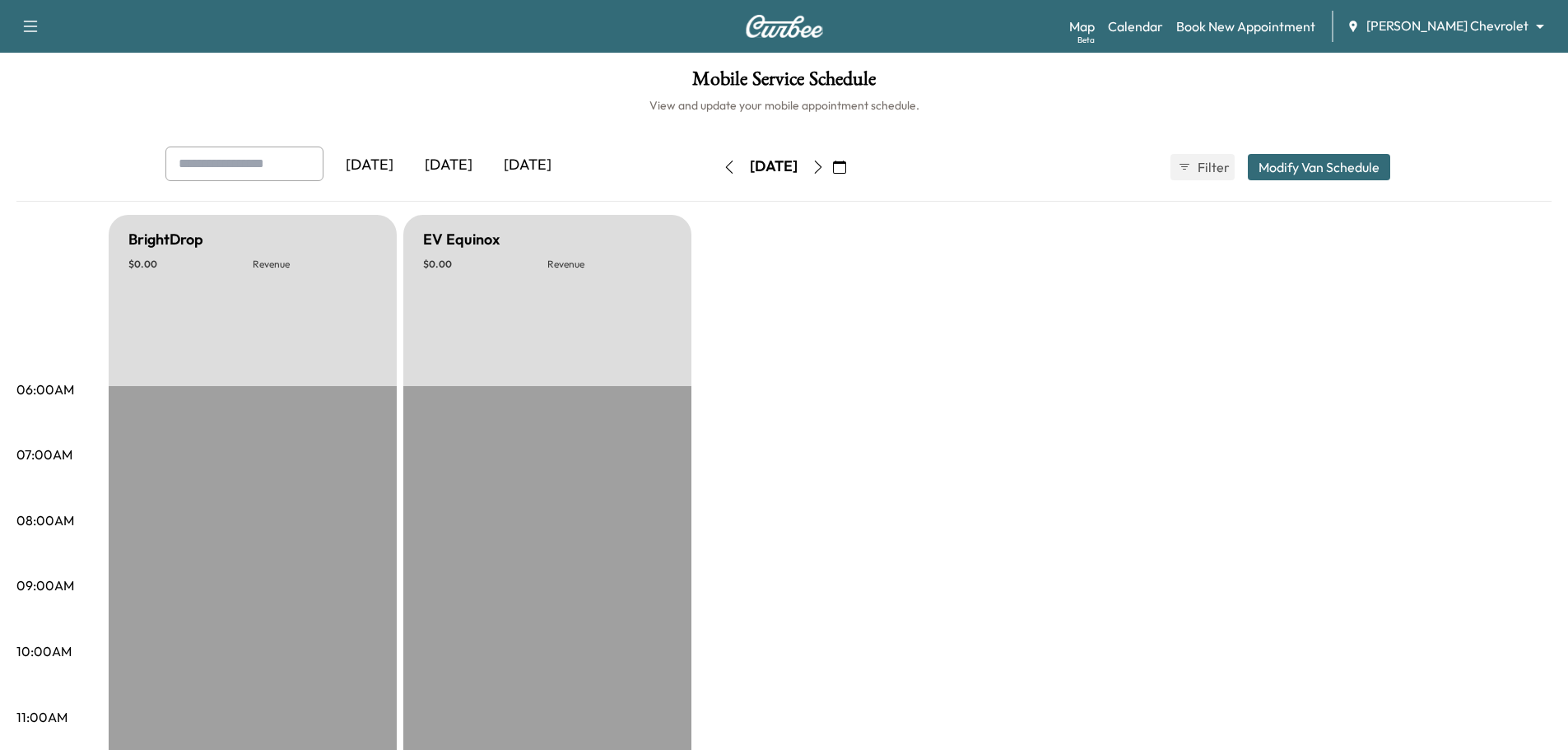
click at [825, 165] on icon "button" at bounding box center [818, 167] width 13 height 13
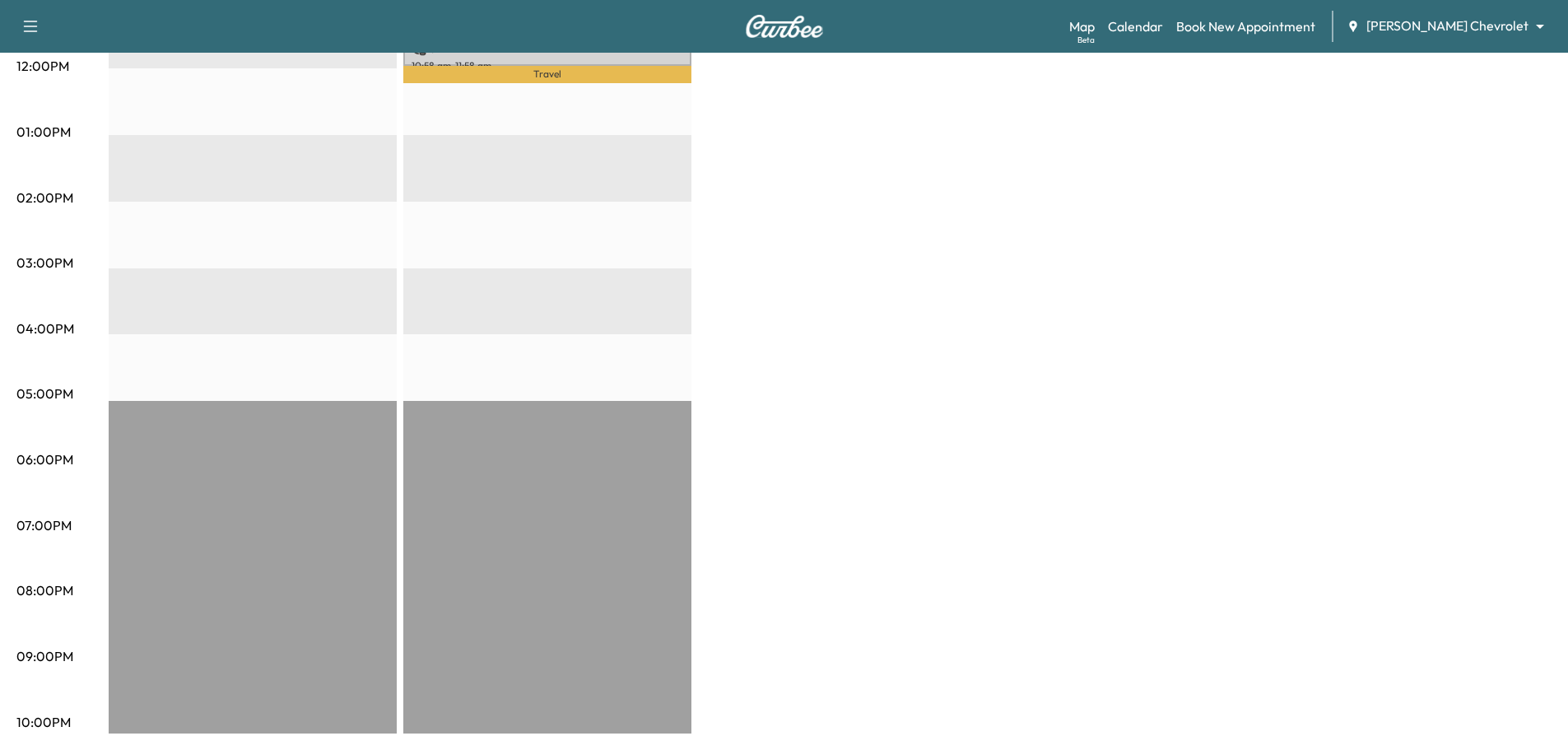
scroll to position [57, 0]
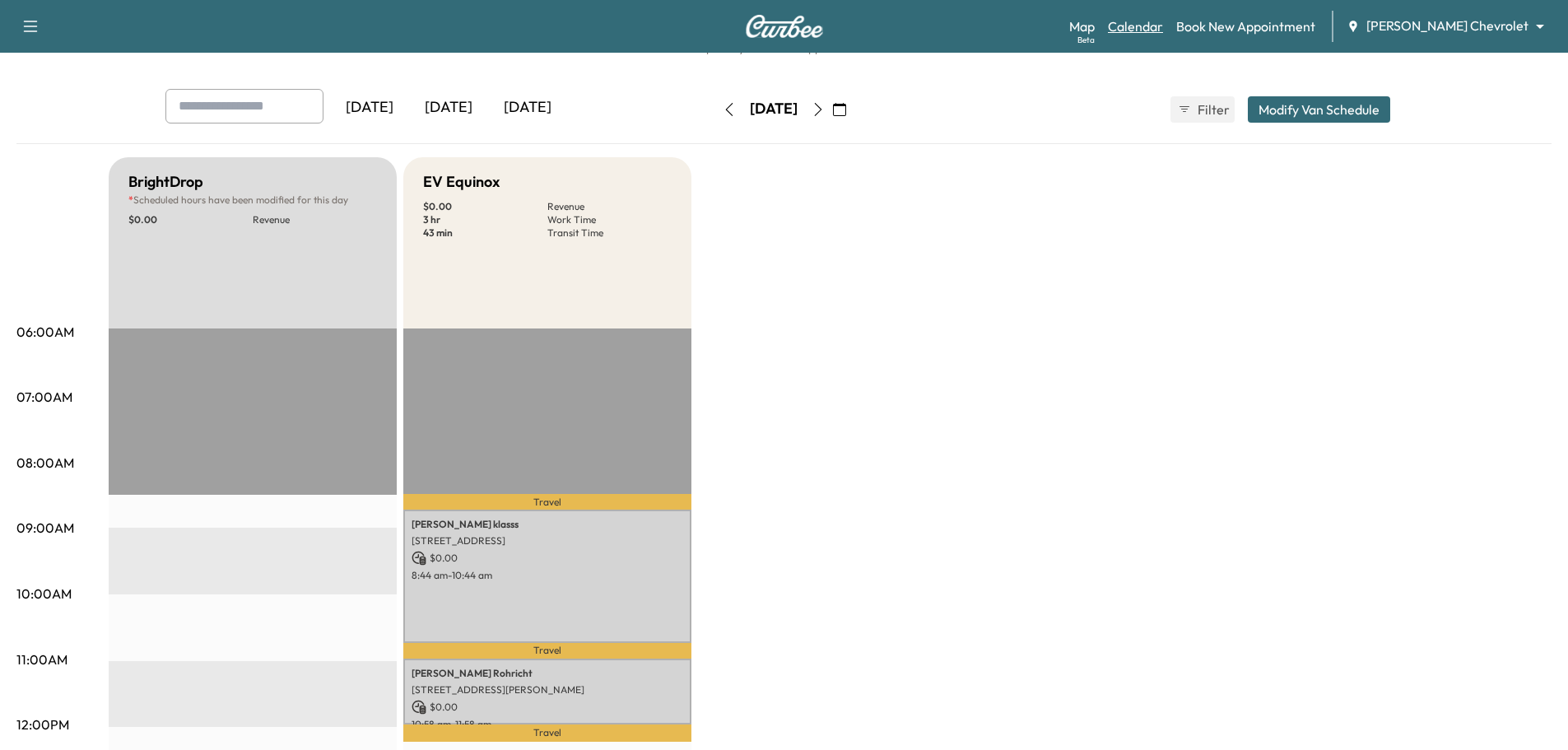
click at [1163, 25] on link "Calendar" at bounding box center [1136, 27] width 55 height 19
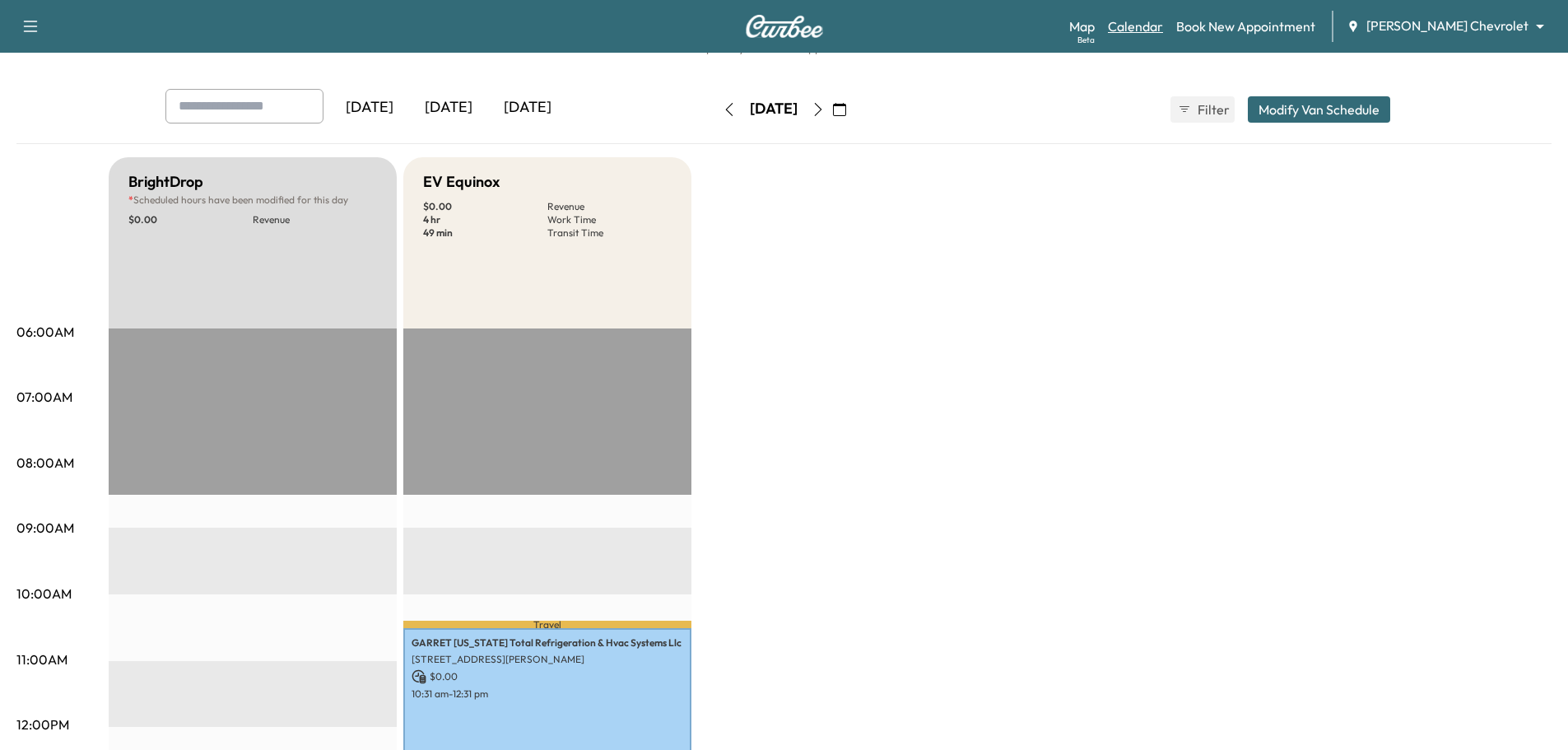
click at [1163, 25] on link "Calendar" at bounding box center [1136, 27] width 55 height 19
click at [1471, 22] on body "Support Log Out Map Beta Calendar Book New Appointment Mauer Chevrolet ********…" at bounding box center [790, 318] width 1580 height 750
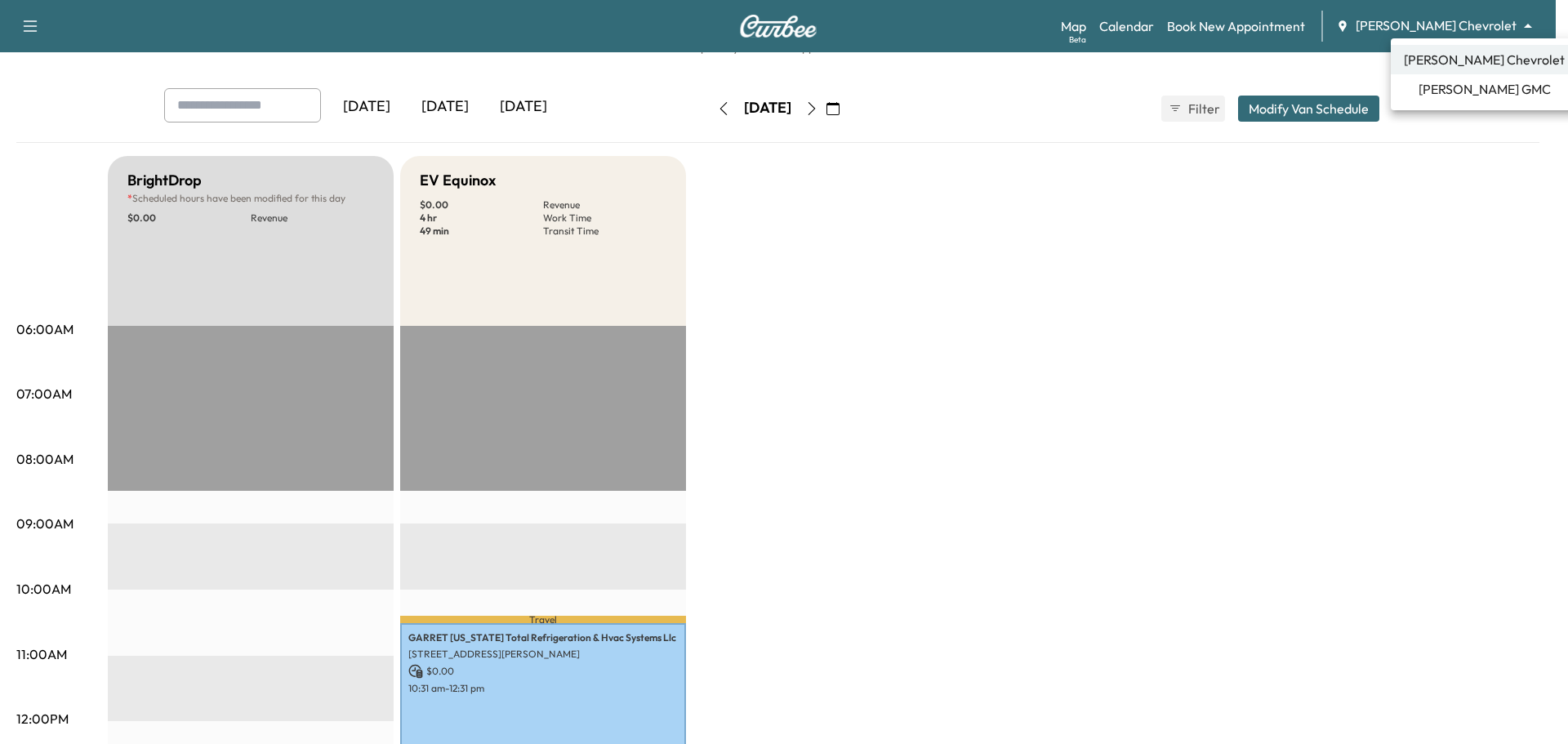
click at [1459, 22] on div at bounding box center [784, 372] width 1568 height 744
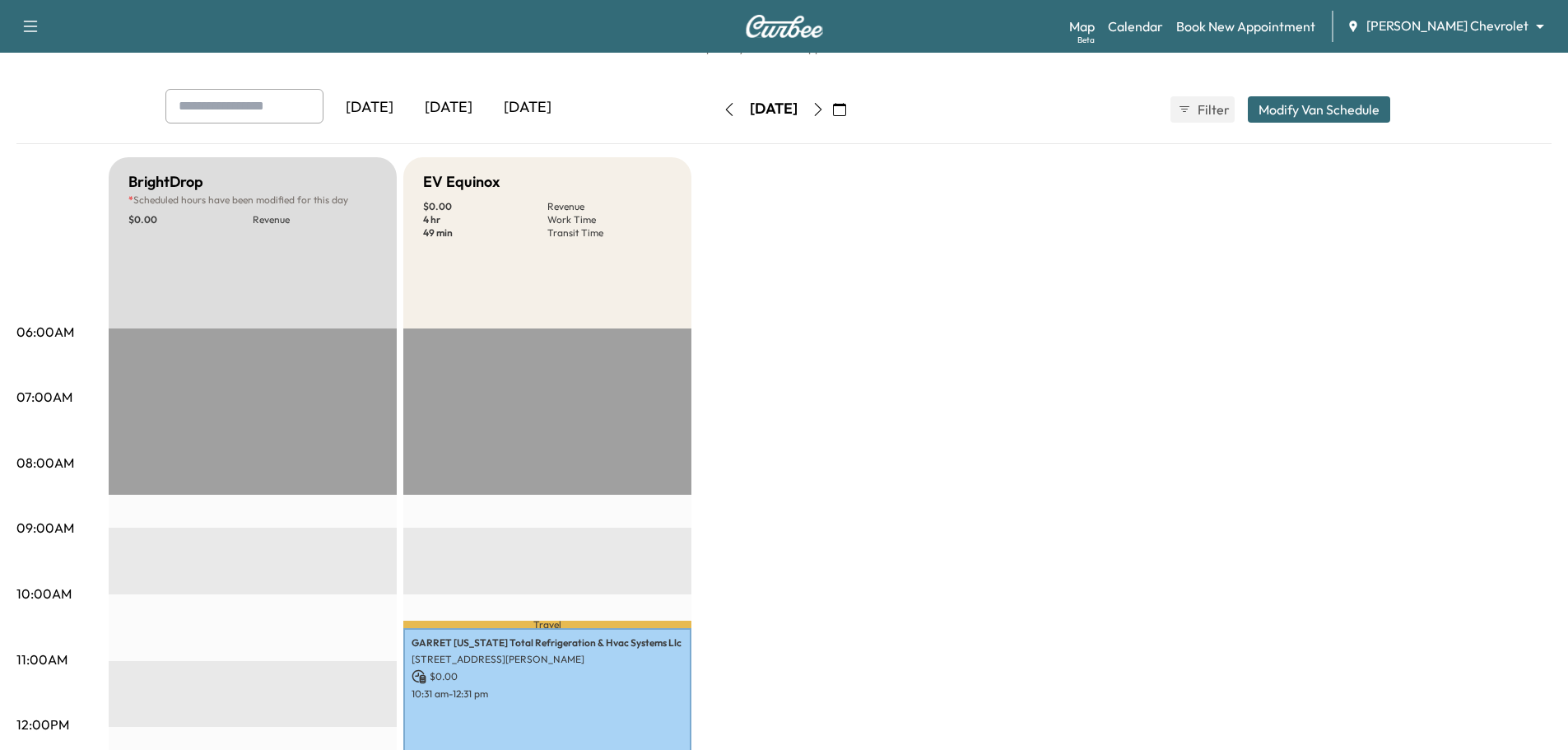
click at [763, 23] on img at bounding box center [784, 27] width 79 height 23
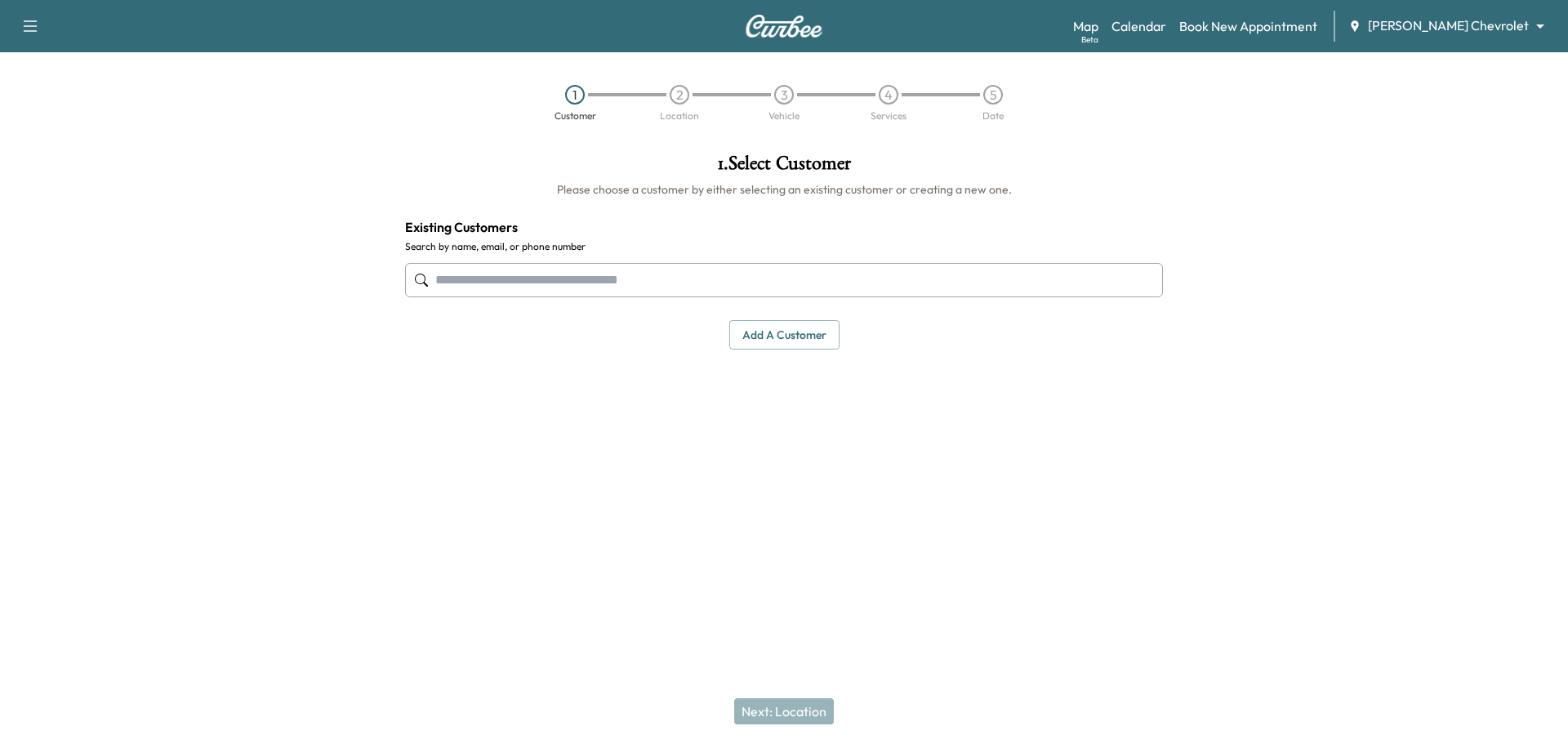
click at [853, 485] on div "1 . Select Customer Please choose a customer by either selecting an existing cu…" at bounding box center [784, 326] width 784 height 372
drag, startPoint x: 1192, startPoint y: 15, endPoint x: 1188, endPoint y: 24, distance: 9.8
click at [1192, 15] on div "Map Beta Calendar Book New Appointment Mauer Chevrolet ******** ​" at bounding box center [1314, 25] width 482 height 31
click at [1166, 24] on link "Calendar" at bounding box center [1139, 26] width 54 height 19
